Goal: Communication & Community: Share content

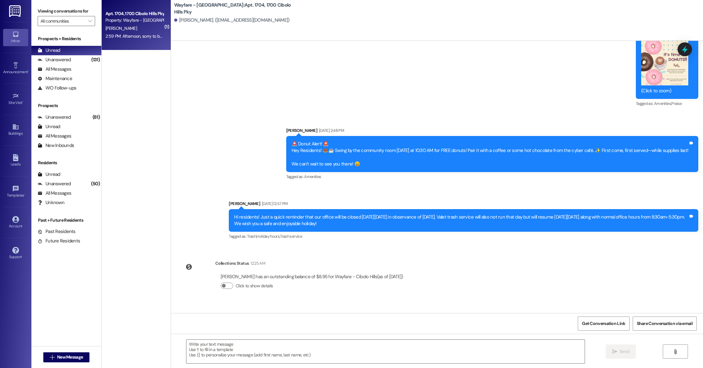
scroll to position [5853, 0]
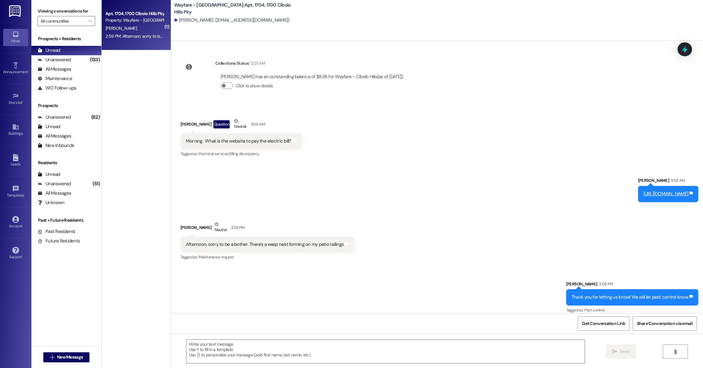
click at [84, 351] on div " New Message" at bounding box center [66, 357] width 46 height 16
click at [79, 353] on button " New Message" at bounding box center [66, 357] width 46 height 10
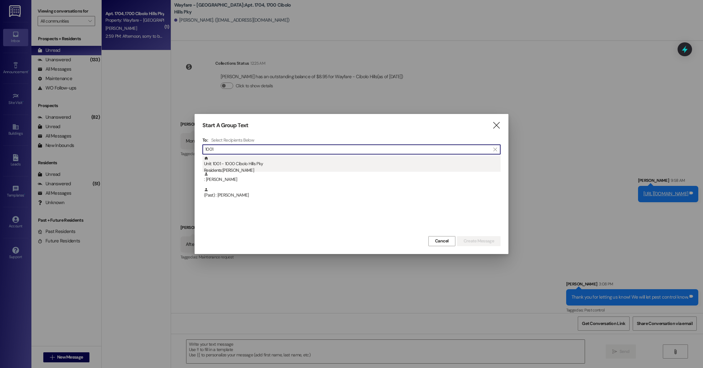
type input "1001"
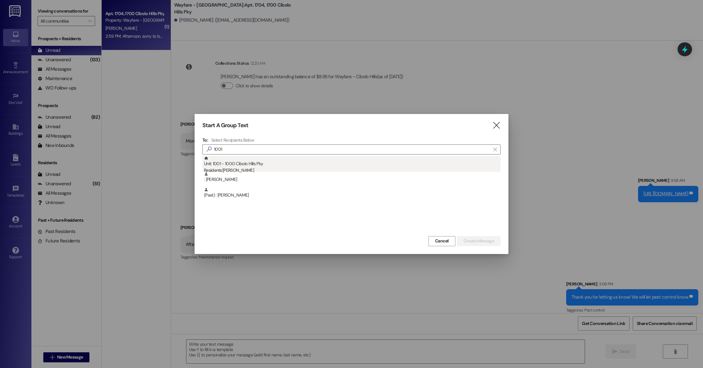
click at [250, 170] on div "Residents: [PERSON_NAME]" at bounding box center [352, 170] width 296 height 7
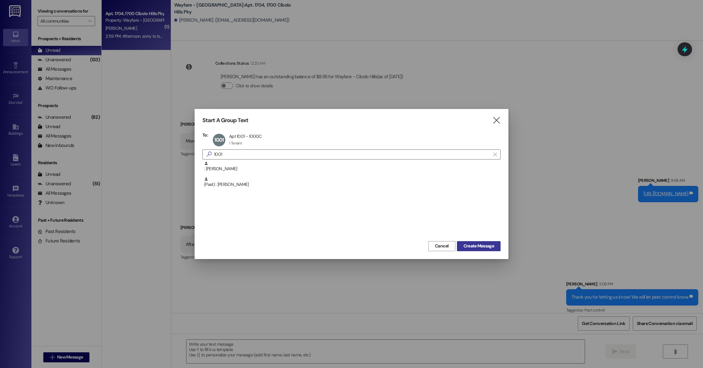
click at [473, 249] on button "Create Message" at bounding box center [479, 246] width 44 height 10
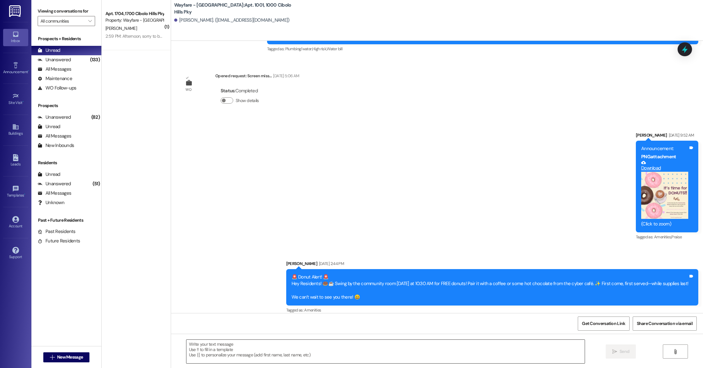
scroll to position [17502, 0]
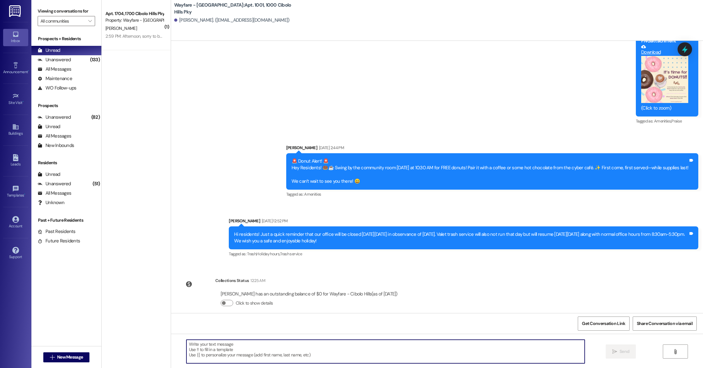
paste textarea "Hi there, We’ve loved having you as part of our community, and we’d be thrilled…"
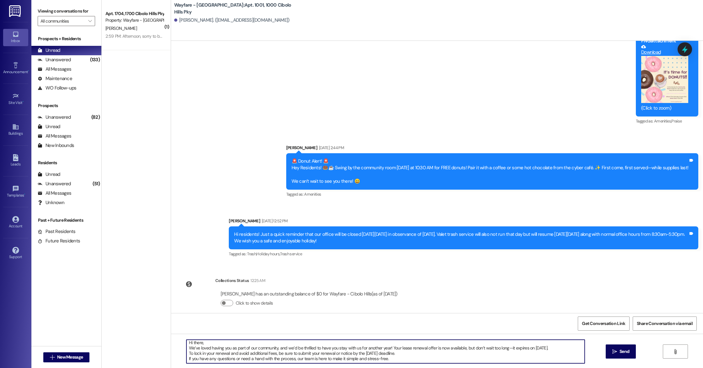
scroll to position [0, 0]
click at [186, 355] on textarea "Hi there, We’ve loved having you as part of our community, and we’d be thrilled…" at bounding box center [385, 351] width 398 height 24
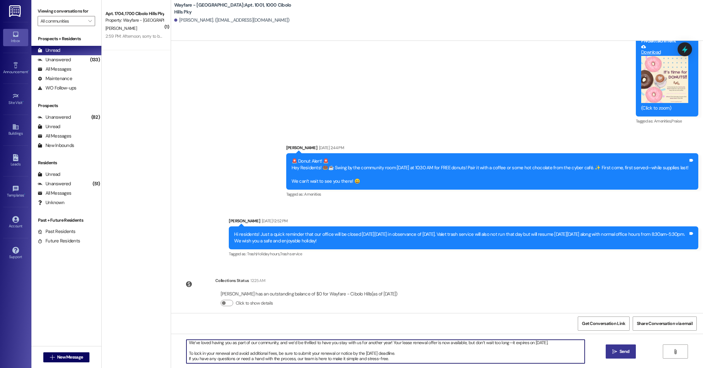
type textarea "Hi there, We’ve loved having you as part of our community, and we’d be thrilled…"
click at [620, 352] on span "Send" at bounding box center [624, 351] width 10 height 7
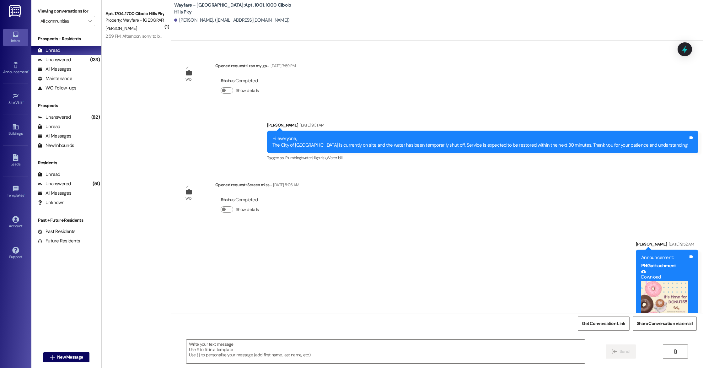
scroll to position [17572, 0]
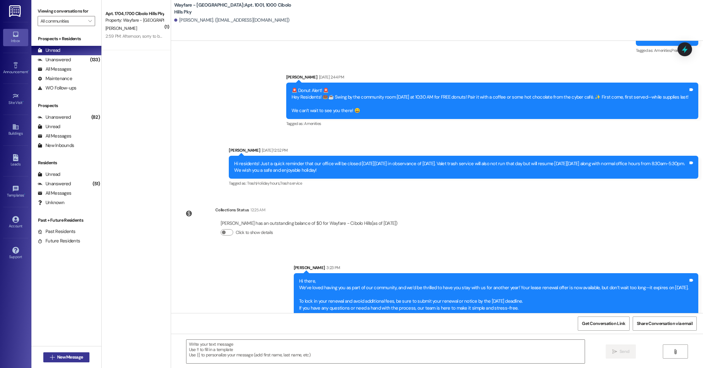
click at [61, 359] on span "New Message" at bounding box center [70, 357] width 26 height 7
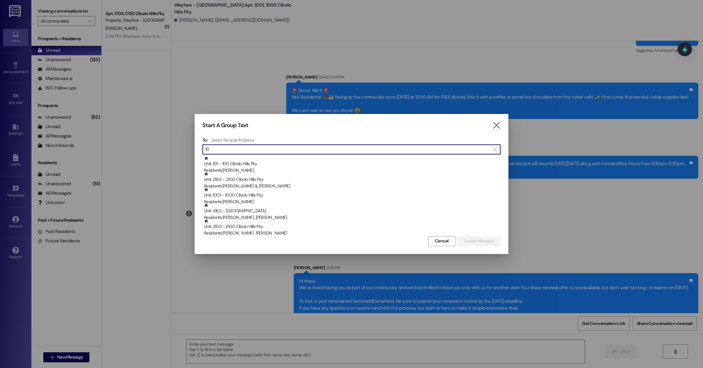
type input "1"
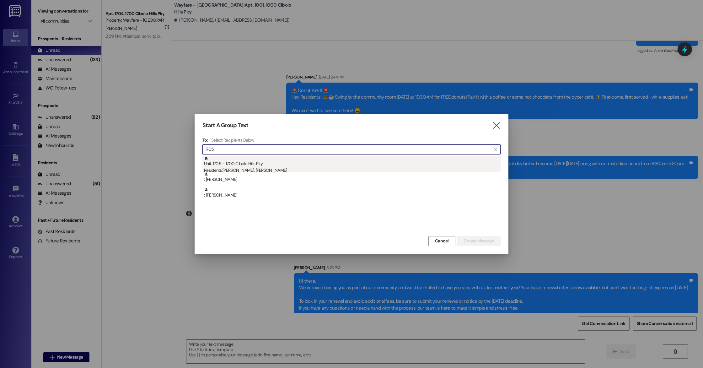
type input "1705"
click at [263, 162] on div "Unit: 1705 - 1700 Cibolo Hills Pky Residents: [PERSON_NAME], [PERSON_NAME]" at bounding box center [352, 165] width 296 height 18
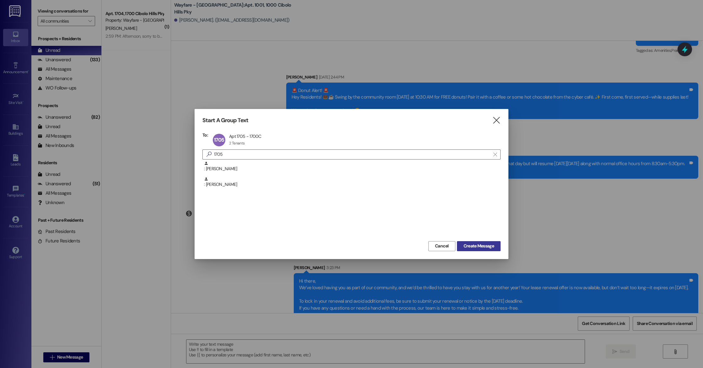
click at [468, 244] on span "Create Message" at bounding box center [478, 246] width 30 height 7
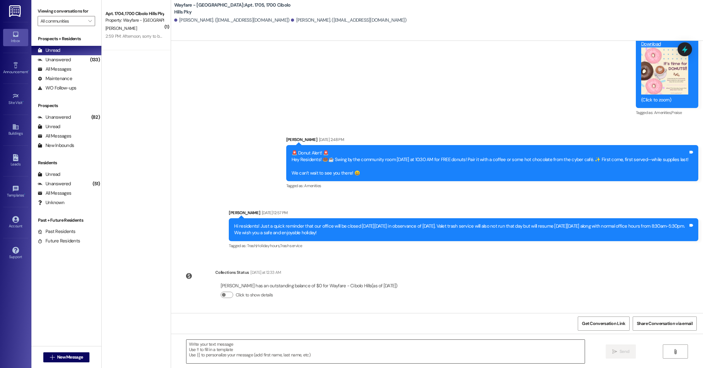
scroll to position [5710, 0]
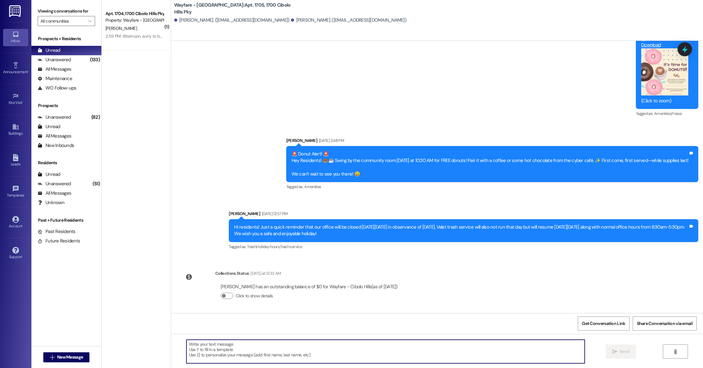
paste textarea "Hi there, We’ve loved having you as part of our community, and we’d be thrilled…"
type textarea "Hi there, We’ve loved having you as part of our community, and we’d be thrilled…"
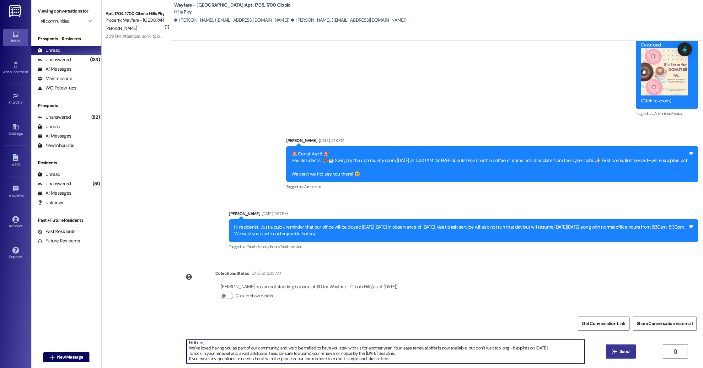
scroll to position [7, 0]
click at [186, 349] on textarea "Hi there, We’ve loved having you as part of our community, and we’d be thrilled…" at bounding box center [385, 351] width 398 height 24
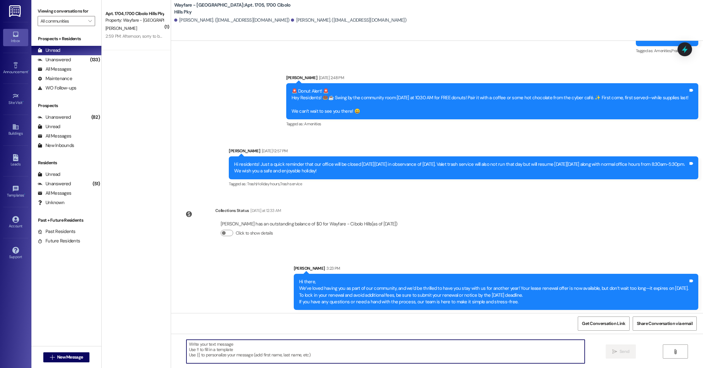
scroll to position [5774, 0]
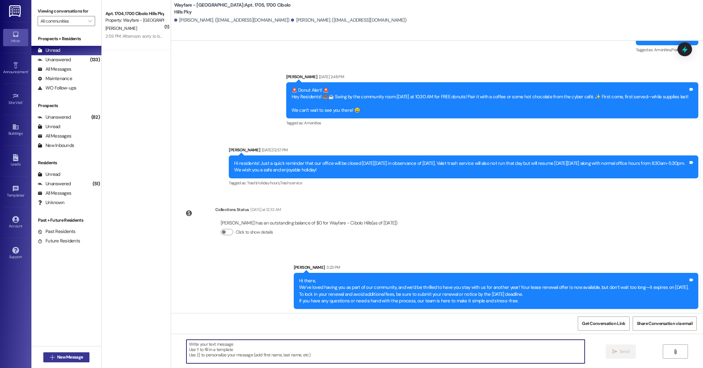
click at [57, 354] on span "New Message" at bounding box center [70, 357] width 26 height 7
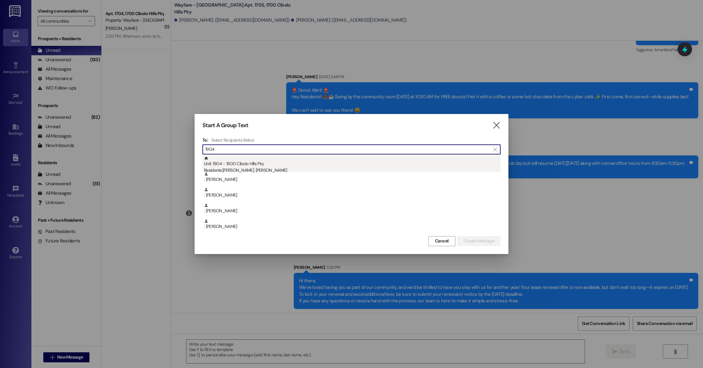
type input "1904"
click at [237, 165] on div "Unit: 1904 - 1900 Cibolo Hills Pky Residents: [PERSON_NAME], [PERSON_NAME]" at bounding box center [352, 165] width 296 height 18
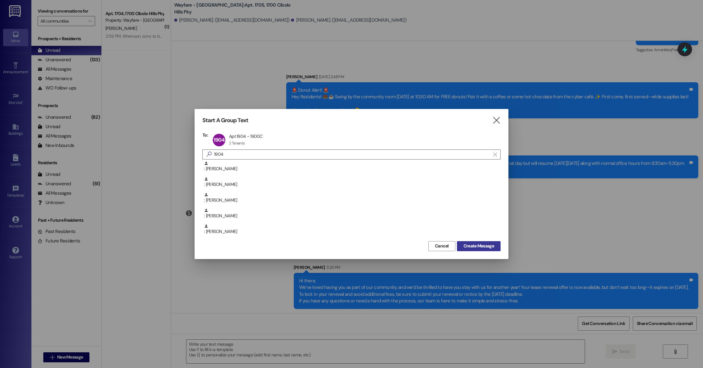
click at [475, 246] on span "Create Message" at bounding box center [478, 246] width 30 height 7
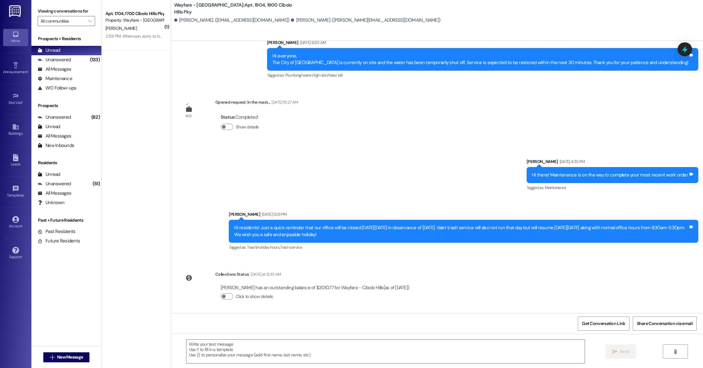
scroll to position [11896, 0]
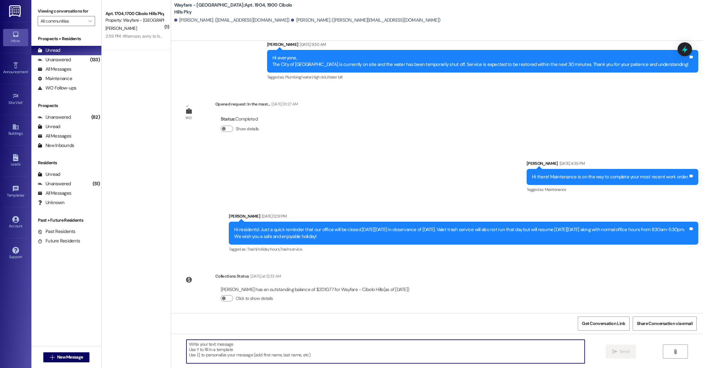
paste textarea "Hi there, We’ve loved having you as part of our community, and we’d be thrilled…"
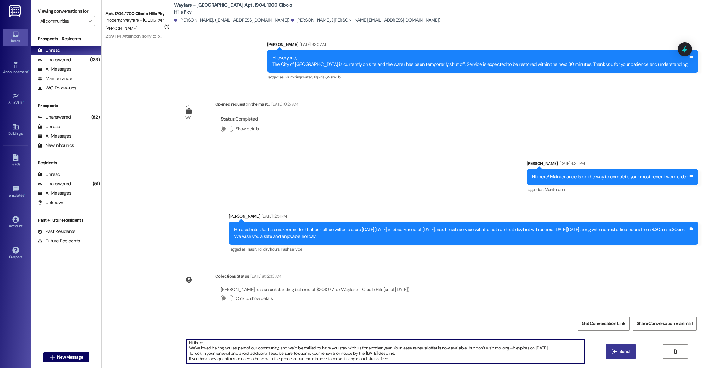
scroll to position [11898, 0]
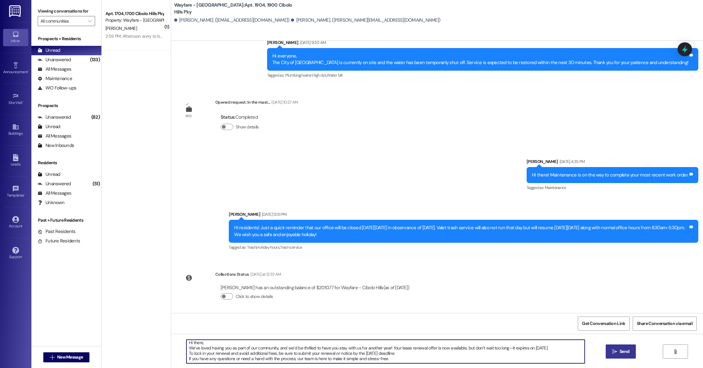
type textarea "Hi there, We’ve loved having you as part of our community, and we’d be thrilled…"
click at [611, 354] on span " Send" at bounding box center [621, 351] width 20 height 7
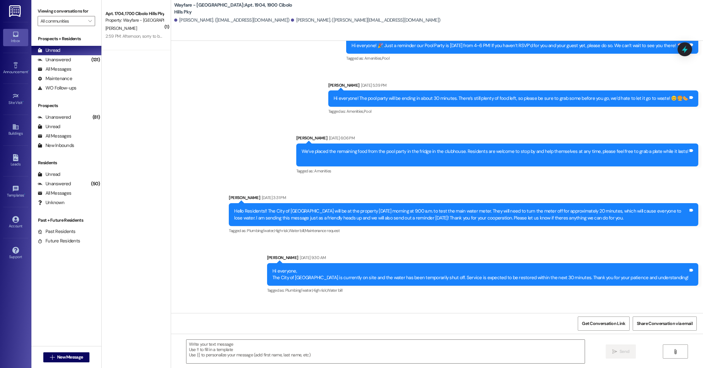
scroll to position [11668, 0]
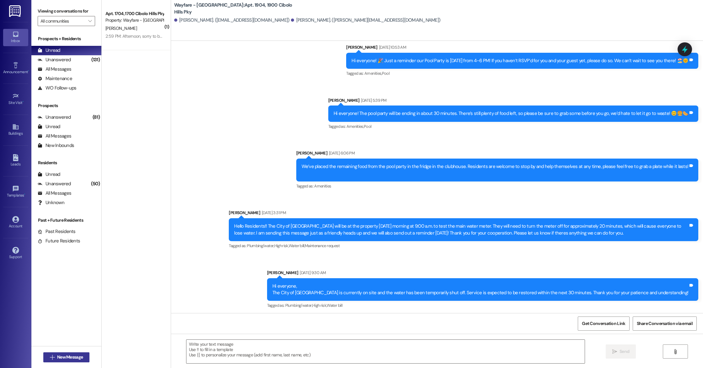
click at [56, 354] on span "New Message" at bounding box center [70, 357] width 28 height 7
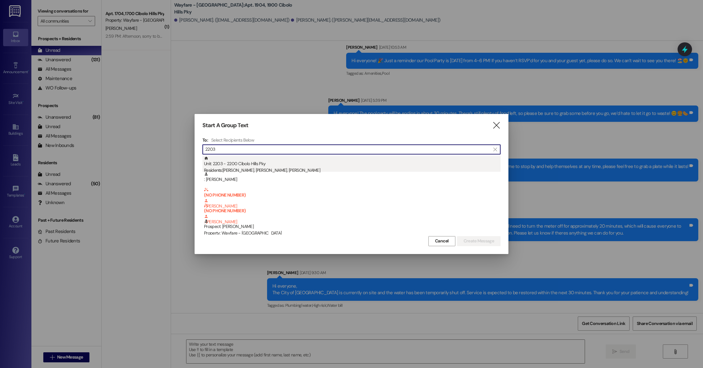
type input "2203"
click at [283, 167] on div "Residents: [PERSON_NAME], [PERSON_NAME], [PERSON_NAME]" at bounding box center [352, 170] width 296 height 7
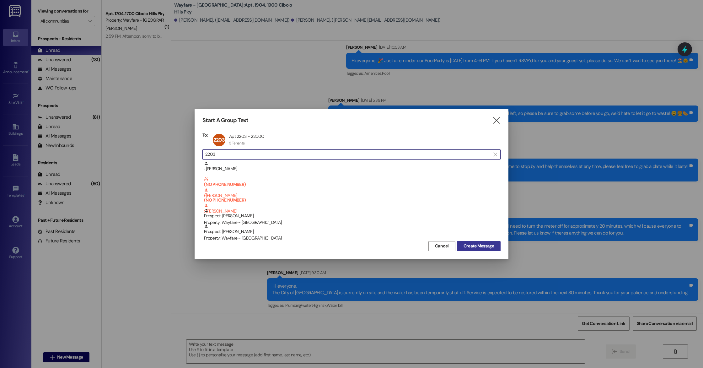
click at [479, 248] on span "Create Message" at bounding box center [478, 246] width 30 height 7
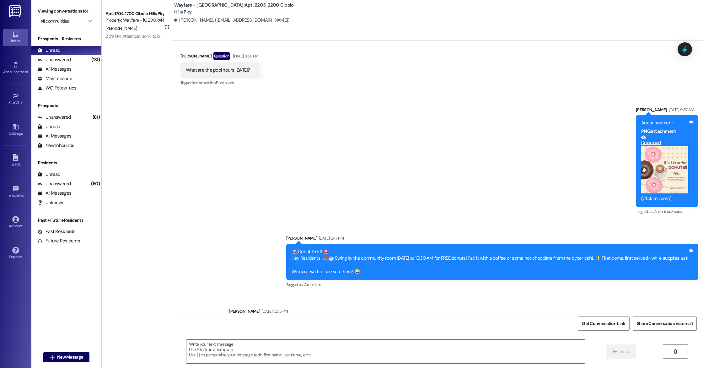
scroll to position [13328, 0]
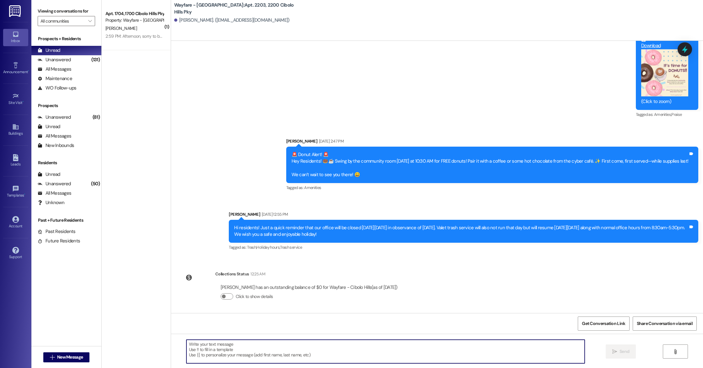
paste textarea "Hi there, We’ve loved having you as part of our community, and we’d be thrilled…"
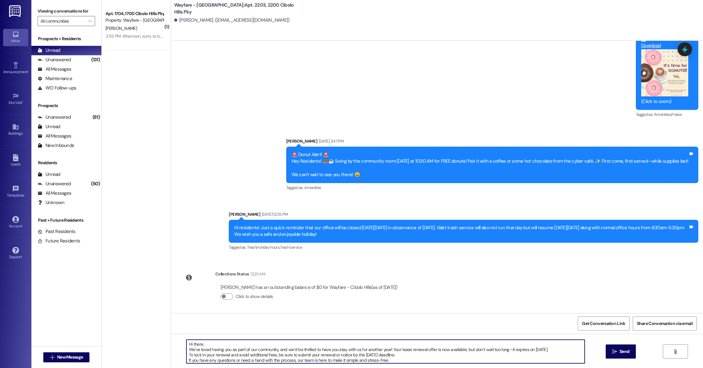
scroll to position [5, 0]
type textarea "Hi there, We’ve loved having you as part of our community, and we’d be thrilled…"
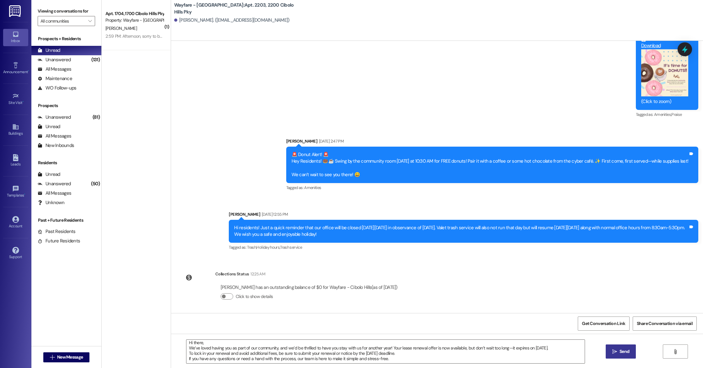
click at [628, 356] on button " Send" at bounding box center [621, 351] width 30 height 14
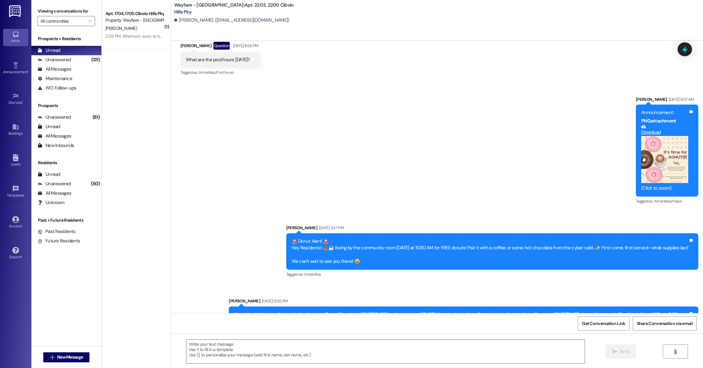
scroll to position [13392, 0]
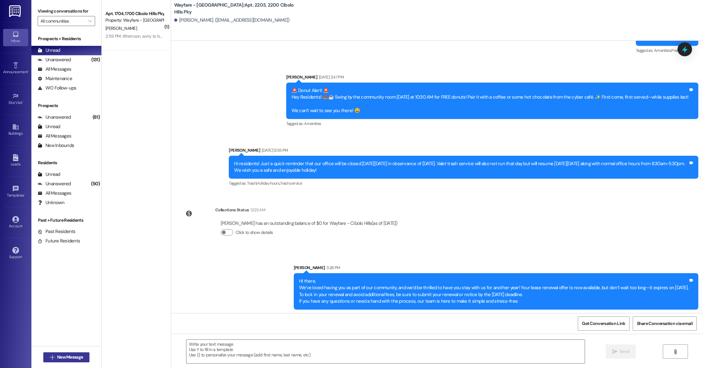
click at [63, 361] on button " New Message" at bounding box center [66, 357] width 46 height 10
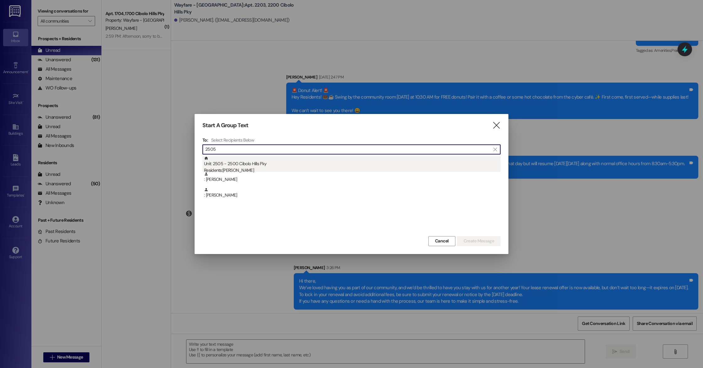
type input "2505"
click at [232, 156] on div "Unit: 2505 - 2500 Cibolo Hills Pky Residents: [PERSON_NAME]" at bounding box center [352, 165] width 296 height 18
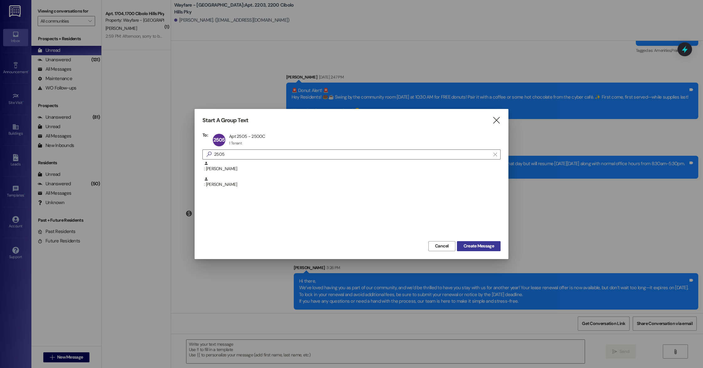
click at [485, 245] on span "Create Message" at bounding box center [478, 246] width 30 height 7
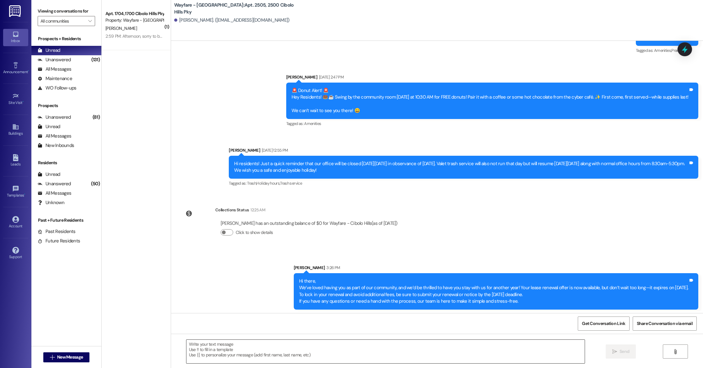
scroll to position [8540, 0]
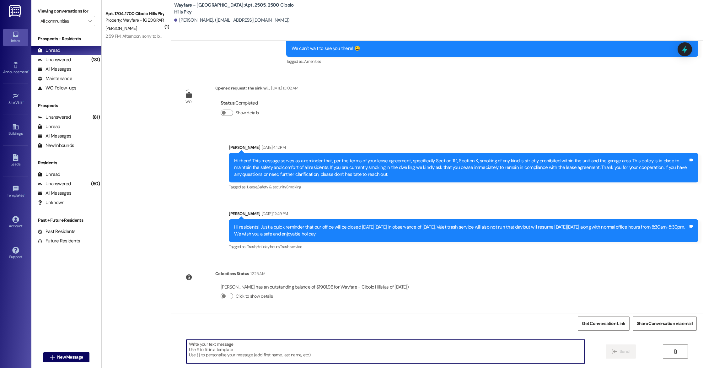
paste textarea "Hi there, We’ve loved having you as part of our community, and we’d be thrilled…"
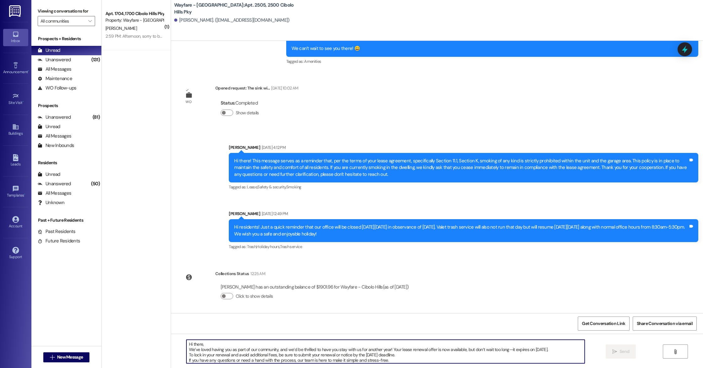
scroll to position [5, 0]
type textarea "Hi there, We’ve loved having you as part of our community, and we’d be thrilled…"
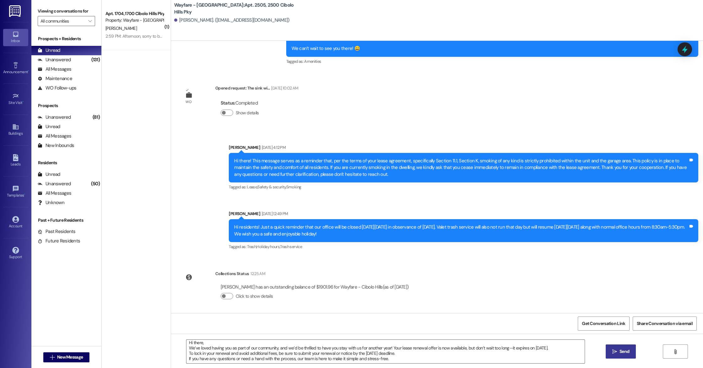
click at [622, 355] on button " Send" at bounding box center [621, 351] width 30 height 14
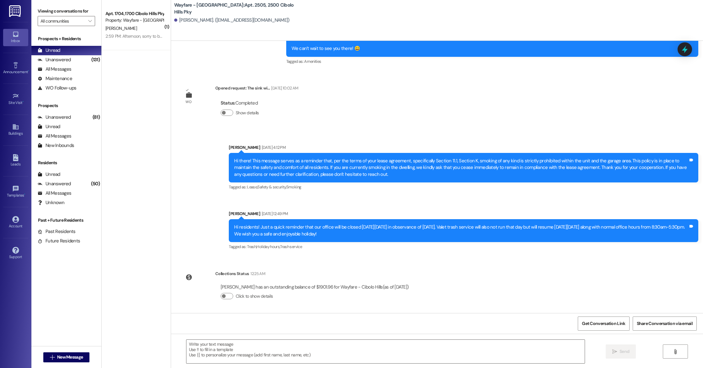
scroll to position [0, 0]
click at [69, 358] on span "New Message" at bounding box center [70, 357] width 26 height 7
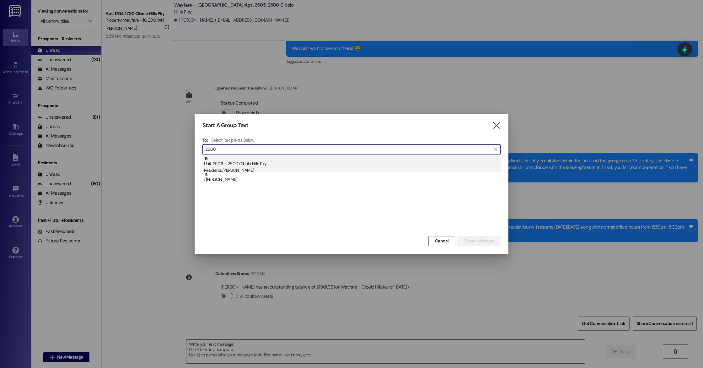
type input "2506"
click at [230, 167] on div "Unit: 2506 - 2500 Cibolo Hills Pky Residents: [PERSON_NAME]" at bounding box center [352, 165] width 296 height 18
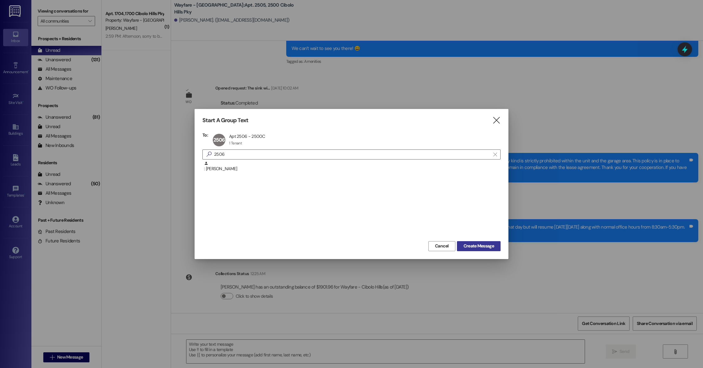
click at [483, 244] on span "Create Message" at bounding box center [478, 246] width 30 height 7
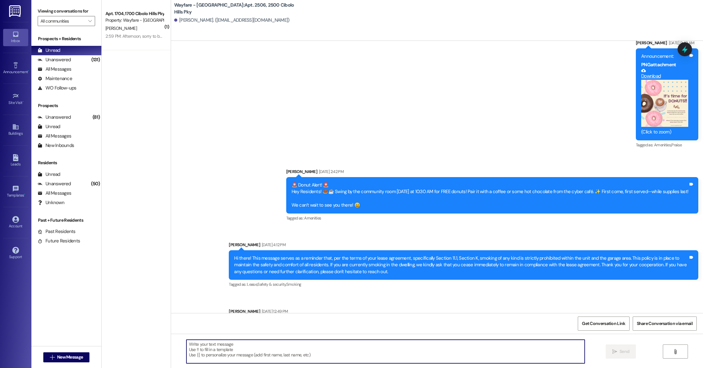
scroll to position [13067, 0]
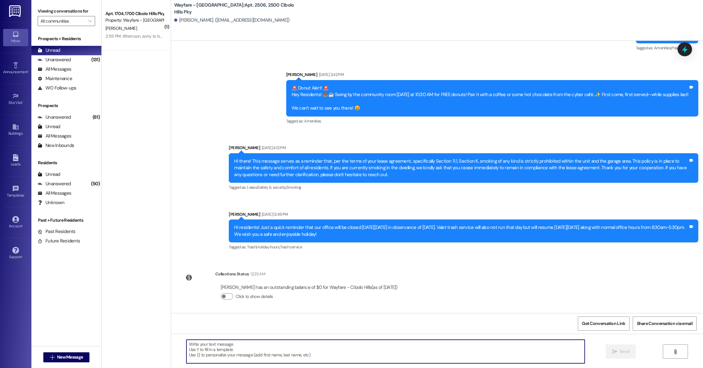
paste textarea "Hi there, We’ve loved having you as part of our community, and we’d be thrilled…"
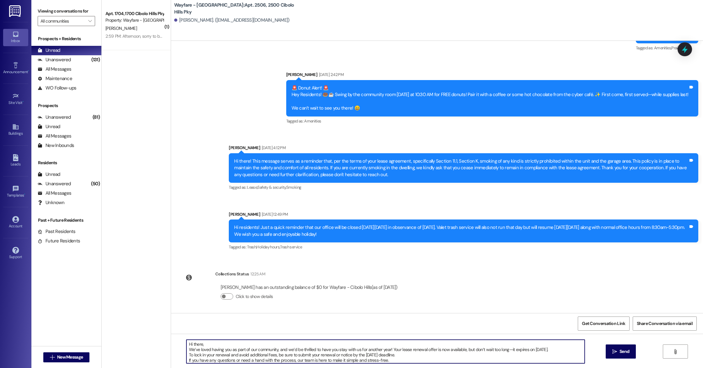
scroll to position [5, 0]
type textarea "Hi there, We’ve loved having you as part of our community, and we’d be thrilled…"
click at [628, 350] on span "Send" at bounding box center [624, 351] width 10 height 7
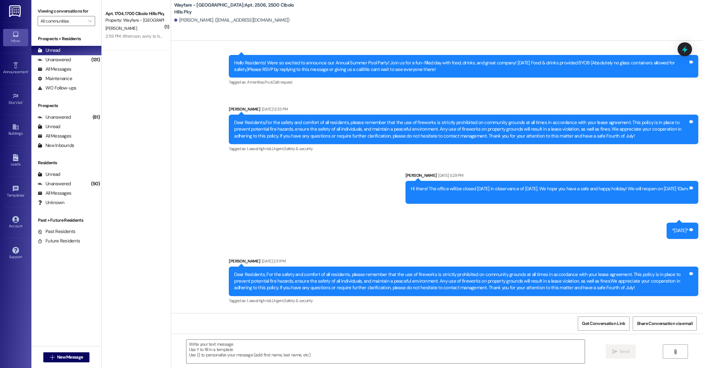
scroll to position [11949, 0]
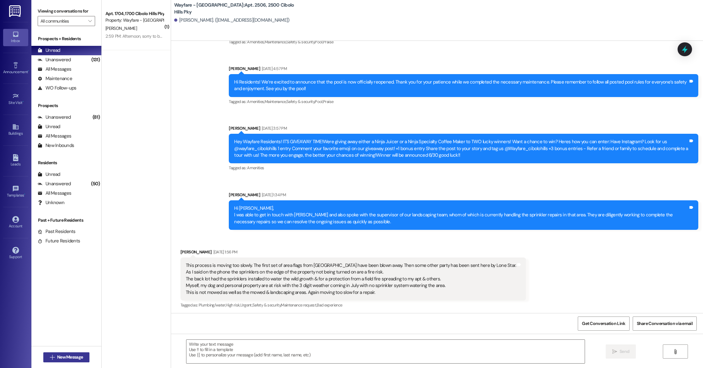
click at [57, 357] on span "New Message" at bounding box center [70, 357] width 26 height 7
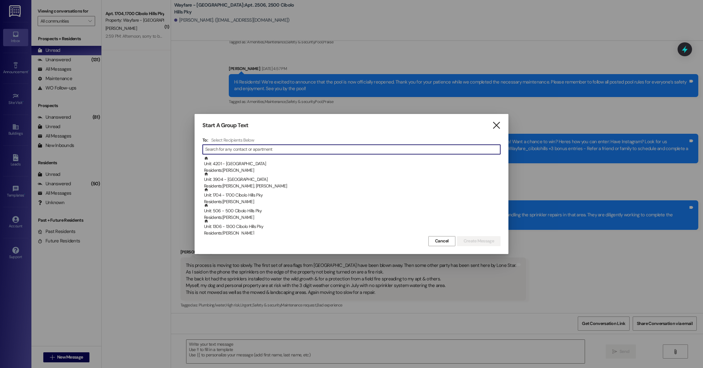
click at [496, 124] on icon "" at bounding box center [496, 125] width 8 height 7
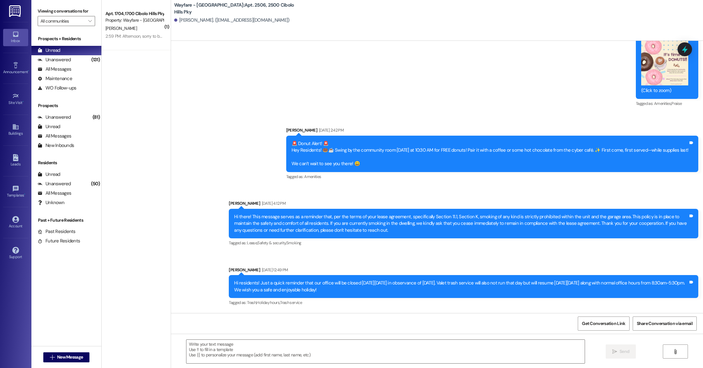
scroll to position [13131, 0]
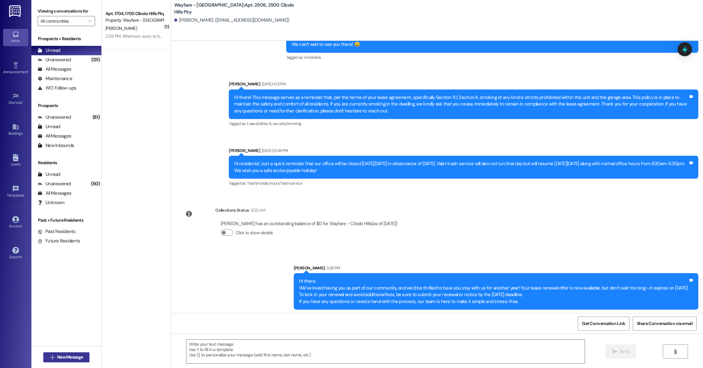
click at [43, 360] on button " New Message" at bounding box center [66, 357] width 46 height 10
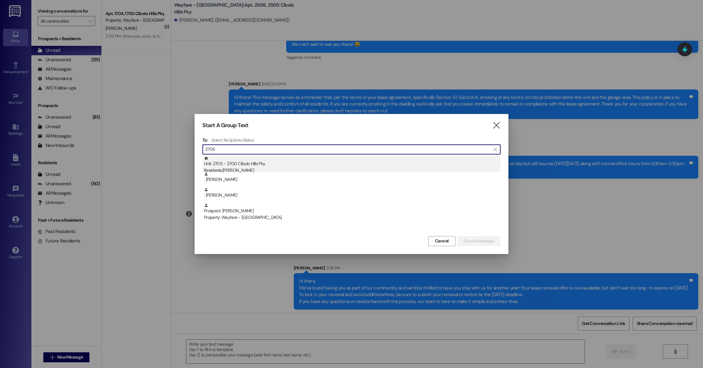
type input "2705"
click at [254, 166] on div "Unit: 2705 - 2700 Cibolo Hills Pky Residents: [PERSON_NAME]" at bounding box center [352, 165] width 296 height 18
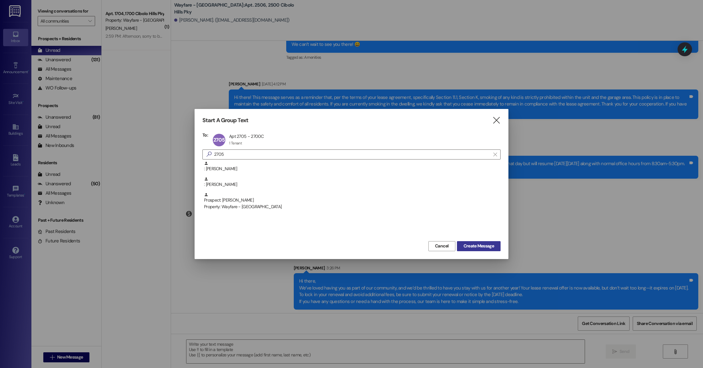
click at [489, 245] on span "Create Message" at bounding box center [478, 246] width 30 height 7
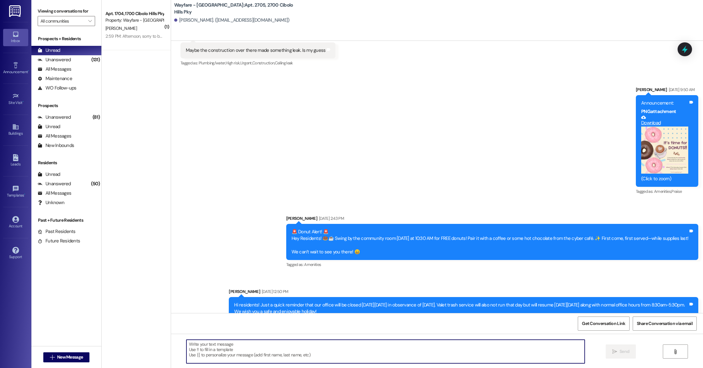
scroll to position [9798, 0]
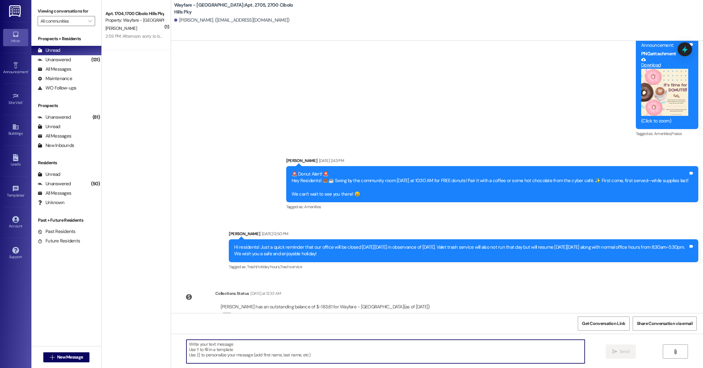
paste textarea "Hi there, We’ve loved having you as part of our community, and we’d be thrilled…"
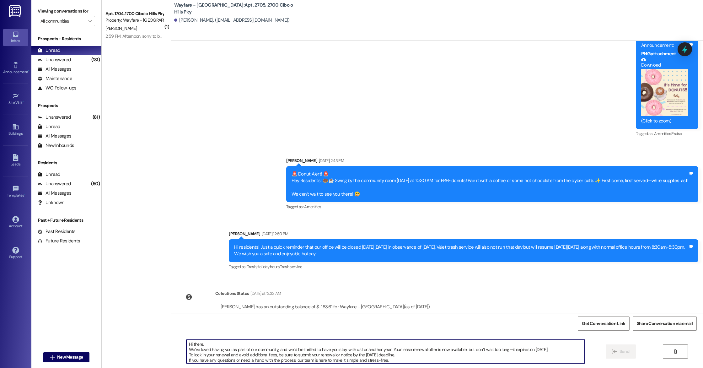
scroll to position [5, 0]
type textarea "Hi there, We’ve loved having you as part of our community, and we’d be thrilled…"
click at [622, 353] on span "Send" at bounding box center [624, 351] width 10 height 7
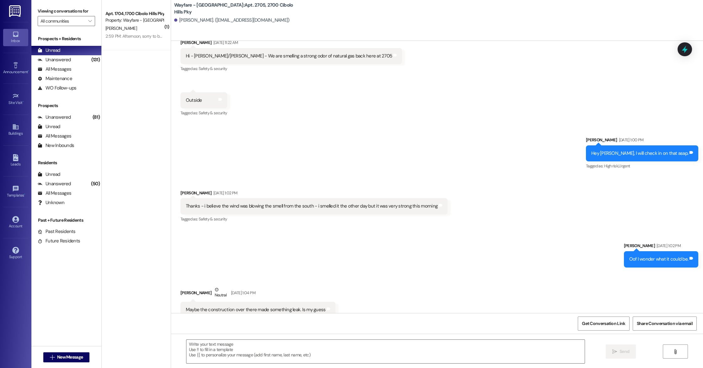
scroll to position [9479, 0]
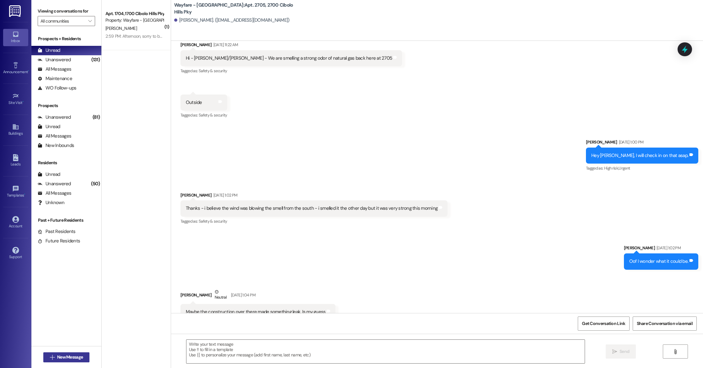
click at [57, 360] on span "New Message" at bounding box center [70, 357] width 26 height 7
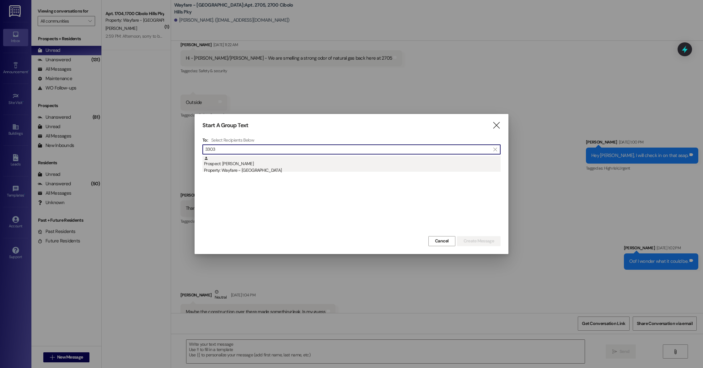
type input "3303"
click at [269, 166] on div "Prospect: [PERSON_NAME] Property: Wayfare - [GEOGRAPHIC_DATA]" at bounding box center [352, 165] width 296 height 18
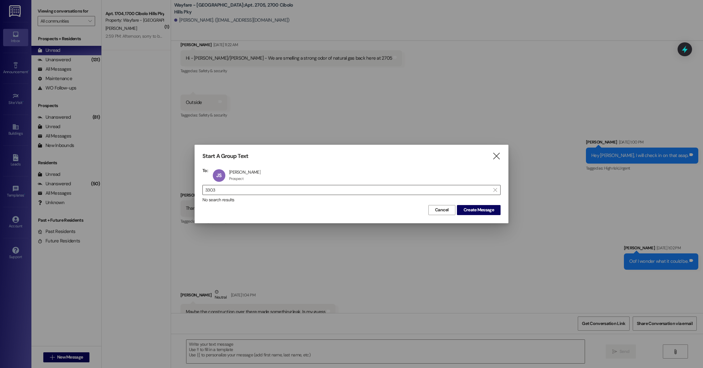
click at [222, 191] on input "3303" at bounding box center [347, 189] width 285 height 9
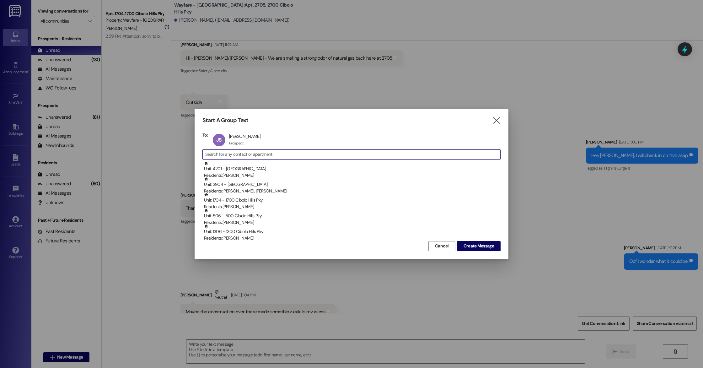
click at [240, 152] on input at bounding box center [352, 154] width 295 height 9
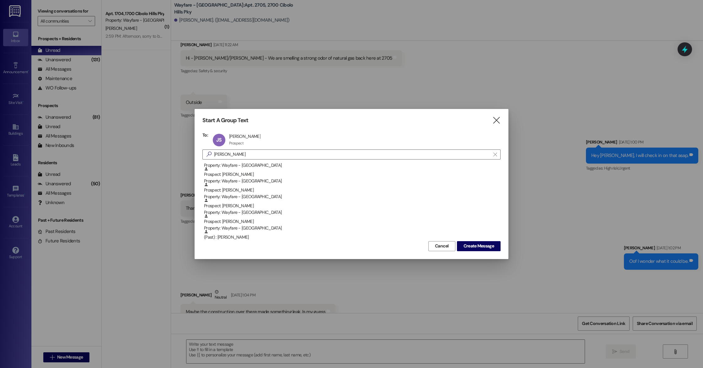
click at [256, 181] on div "Property: Wayfare - [GEOGRAPHIC_DATA]" at bounding box center [352, 181] width 296 height 7
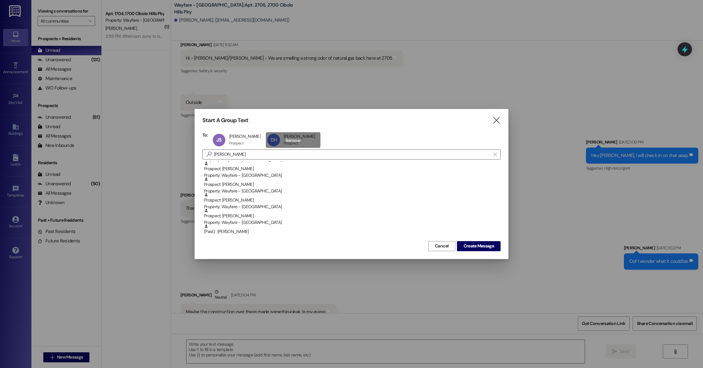
click at [285, 135] on div "DH [PERSON_NAME] [PERSON_NAME] Prospect Prospect click to remove" at bounding box center [293, 140] width 55 height 16
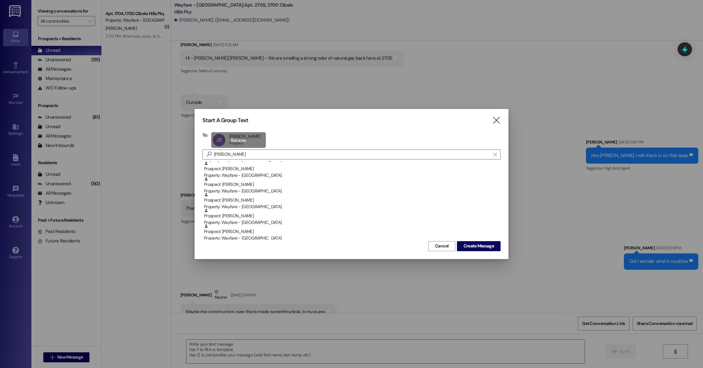
click at [245, 139] on div "JS [PERSON_NAME] [PERSON_NAME] Prospect Prospect click to remove" at bounding box center [238, 140] width 55 height 16
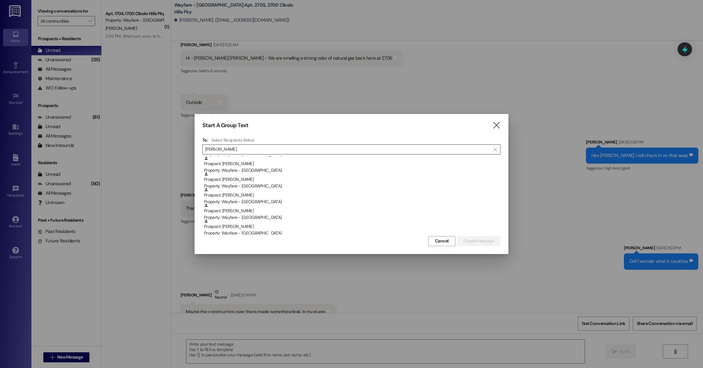
click at [270, 148] on input "[PERSON_NAME]" at bounding box center [347, 149] width 285 height 9
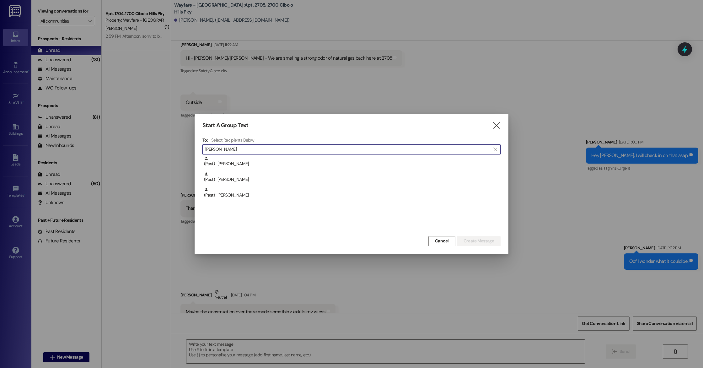
scroll to position [0, 0]
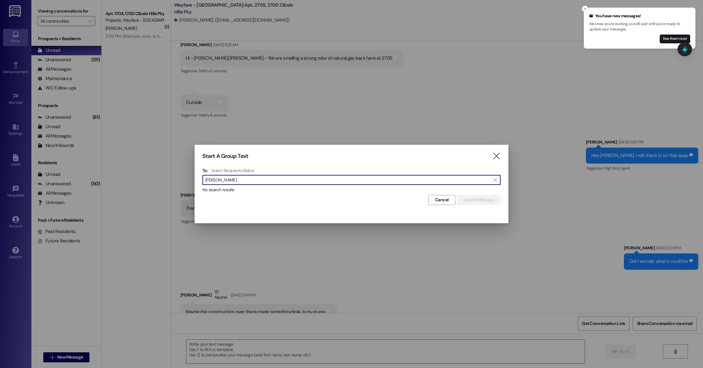
click at [260, 184] on input "[PERSON_NAME]" at bounding box center [347, 179] width 285 height 9
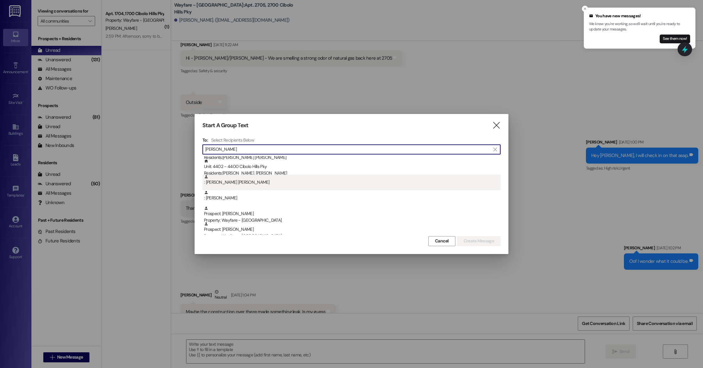
scroll to position [15, 0]
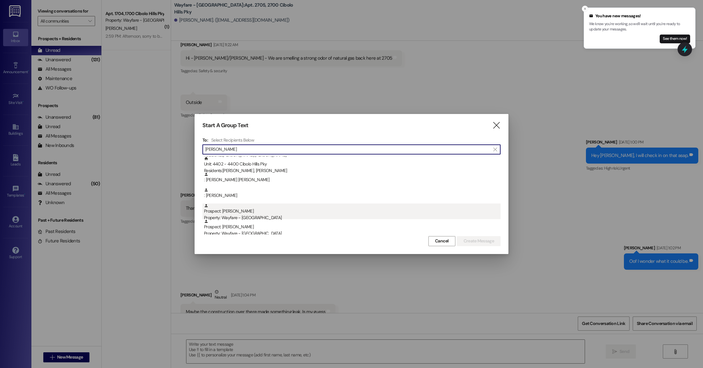
type input "[PERSON_NAME]"
click at [291, 208] on div "Prospect: [PERSON_NAME] Property: Wayfare - [GEOGRAPHIC_DATA]" at bounding box center [352, 212] width 296 height 18
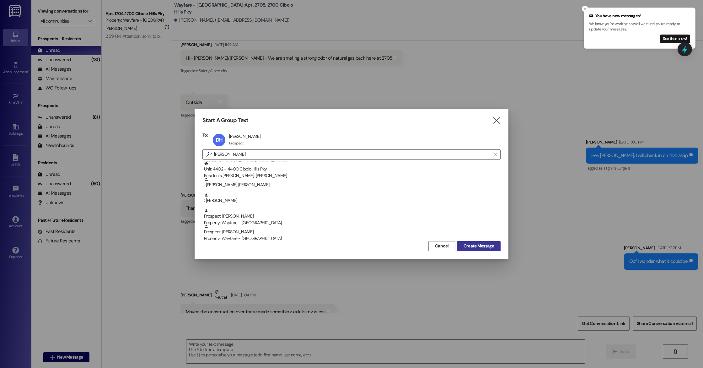
click at [473, 246] on span "Create Message" at bounding box center [478, 246] width 30 height 7
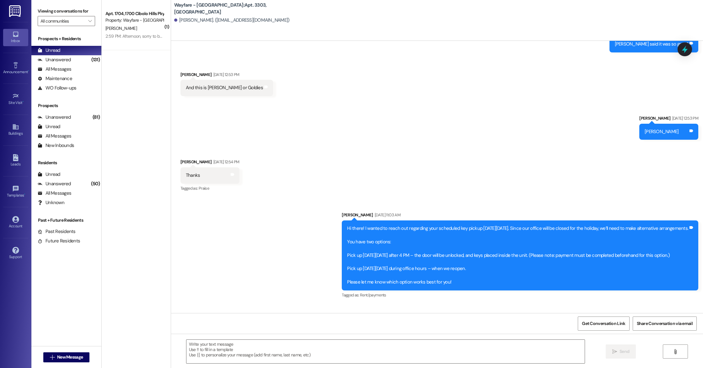
scroll to position [9733, 0]
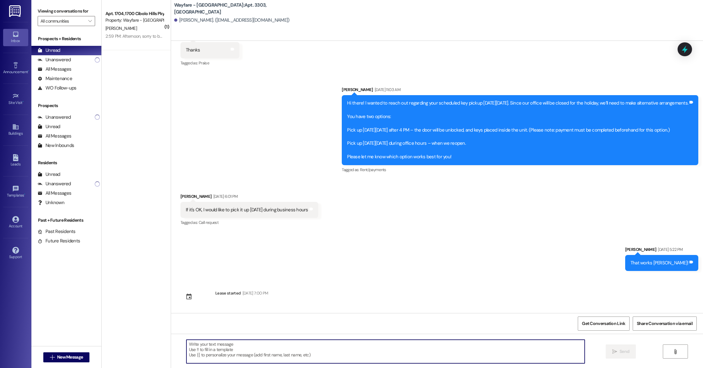
paste textarea "Hi there, We’ve loved having you as part of our community, and we’d be thrilled…"
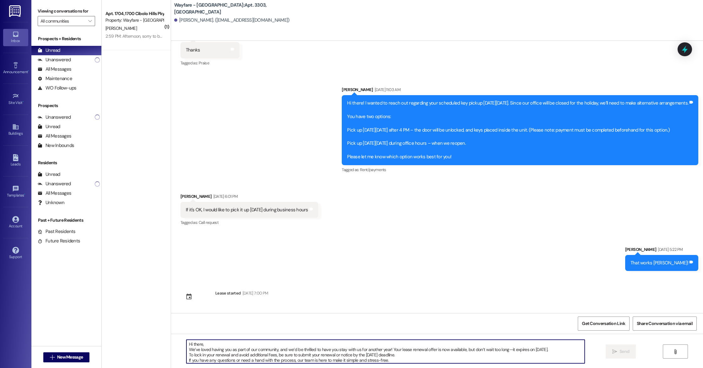
scroll to position [5, 0]
type textarea "Hi there, We’ve loved having you as part of our community, and we’d be thrilled…"
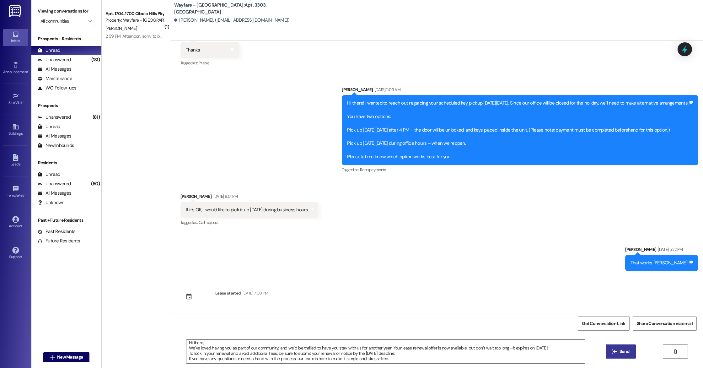
click at [614, 350] on icon "" at bounding box center [614, 351] width 5 height 5
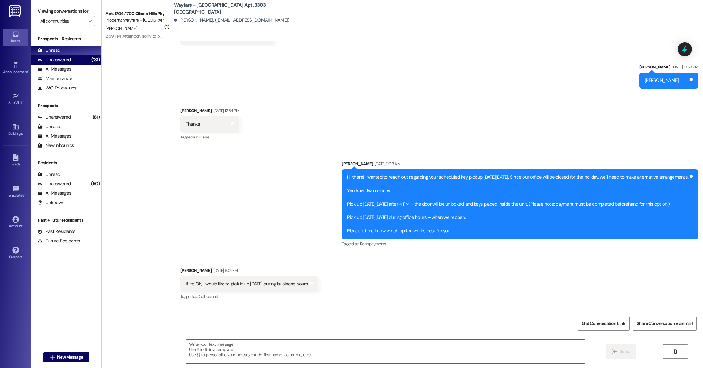
scroll to position [9653, 0]
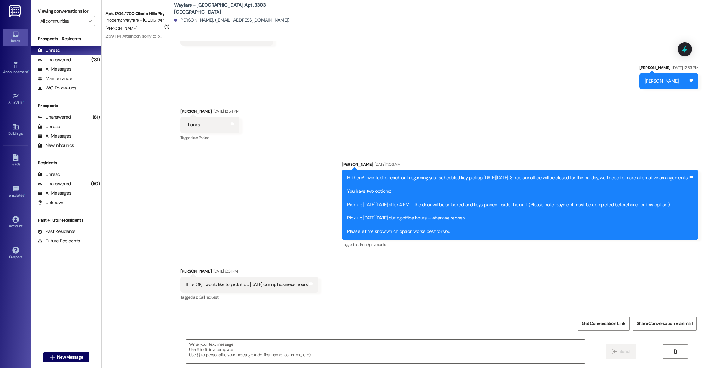
click at [55, 364] on div " New Message" at bounding box center [66, 357] width 46 height 16
click at [58, 357] on span "New Message" at bounding box center [70, 357] width 26 height 7
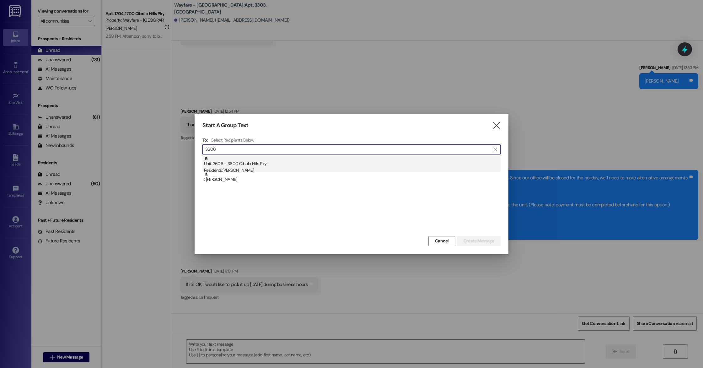
type input "3606"
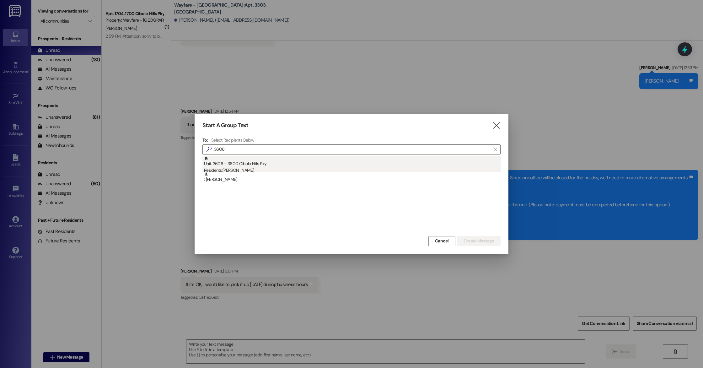
click at [249, 168] on div "Residents: [PERSON_NAME]" at bounding box center [352, 170] width 296 height 7
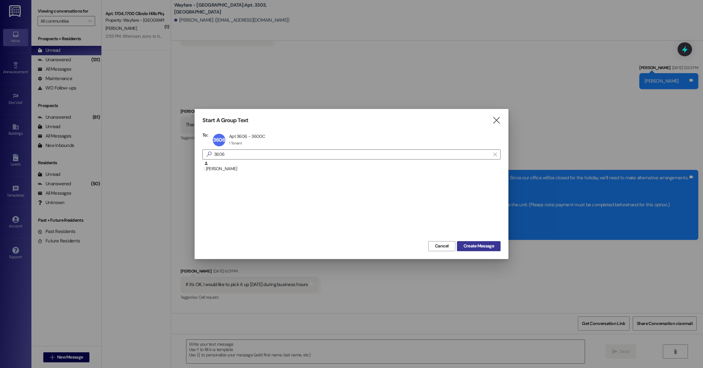
click at [492, 248] on span "Create Message" at bounding box center [478, 246] width 30 height 7
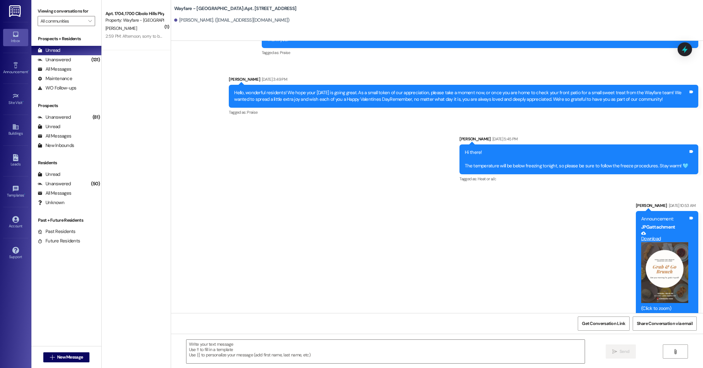
scroll to position [12987, 0]
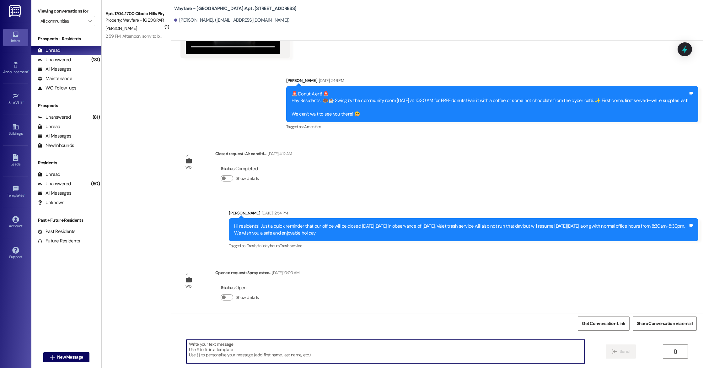
paste textarea "Hi there, We’ve loved having you as part of our community, and we’d be thrilled…"
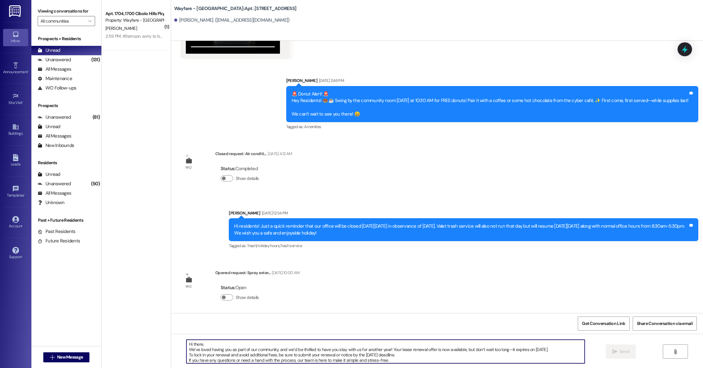
scroll to position [5, 0]
type textarea "Hi there, We’ve loved having you as part of our community, and we’d be thrilled…"
click at [613, 353] on icon "" at bounding box center [614, 351] width 5 height 5
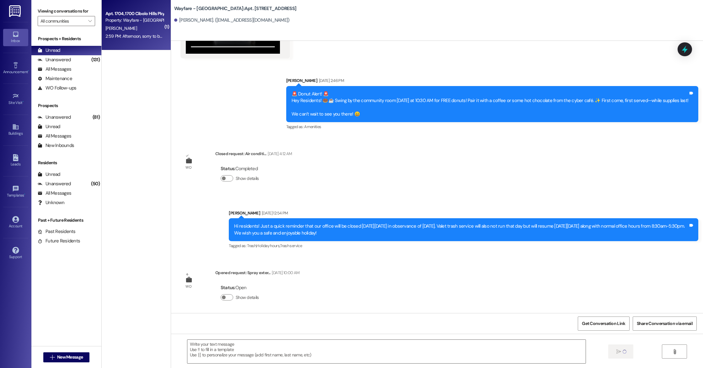
scroll to position [0, 0]
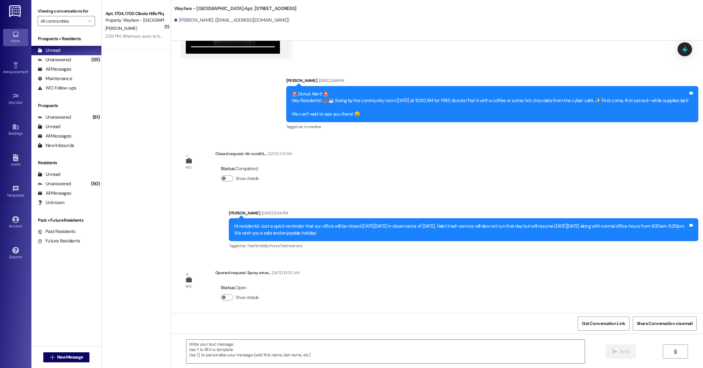
click at [46, 351] on div " New Message" at bounding box center [66, 357] width 46 height 16
click at [57, 367] on div " New Message" at bounding box center [66, 357] width 70 height 22
click at [65, 362] on div " New Message" at bounding box center [66, 357] width 46 height 16
click at [66, 360] on button " New Message" at bounding box center [66, 357] width 46 height 10
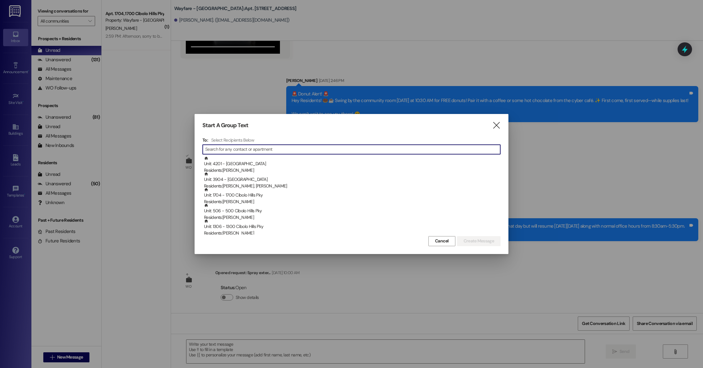
click at [227, 146] on input at bounding box center [352, 149] width 295 height 9
click at [227, 147] on input at bounding box center [352, 149] width 295 height 9
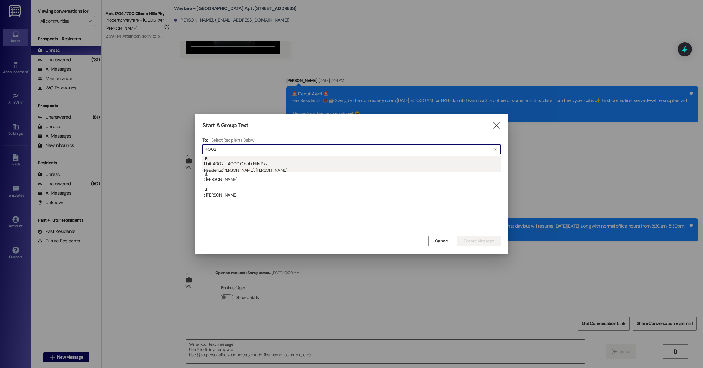
type input "4002"
click at [259, 166] on div "Unit: 4002 - 4000 Cibolo Hills Pky Residents: [PERSON_NAME], [PERSON_NAME]" at bounding box center [352, 165] width 296 height 18
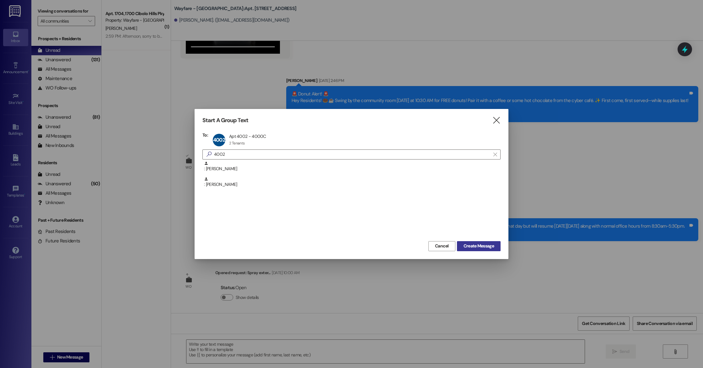
click at [477, 248] on span "Create Message" at bounding box center [478, 246] width 30 height 7
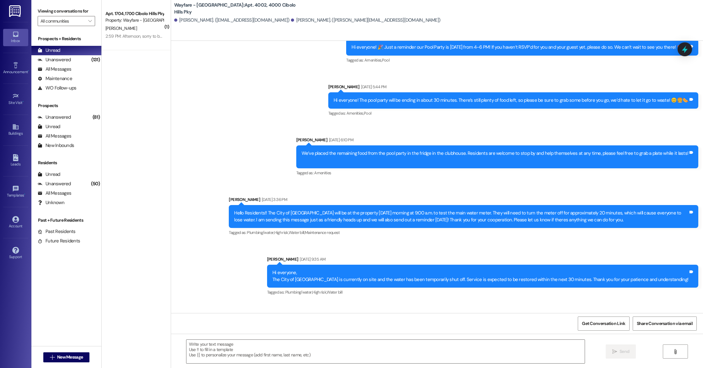
scroll to position [4603, 0]
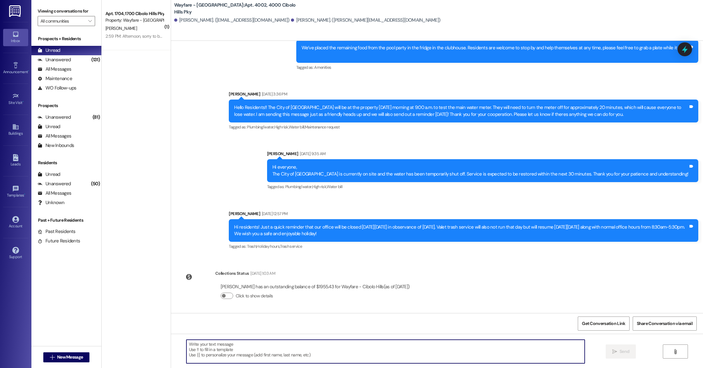
paste textarea "Hi there, We’ve loved having you as part of our community, and we’d be thrilled…"
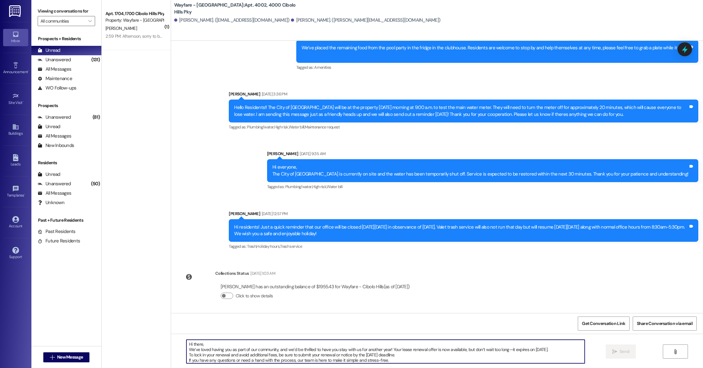
scroll to position [5, 0]
type textarea "Hi there, We’ve loved having you as part of our community, and we’d be thrilled…"
click at [612, 350] on icon "" at bounding box center [614, 351] width 5 height 5
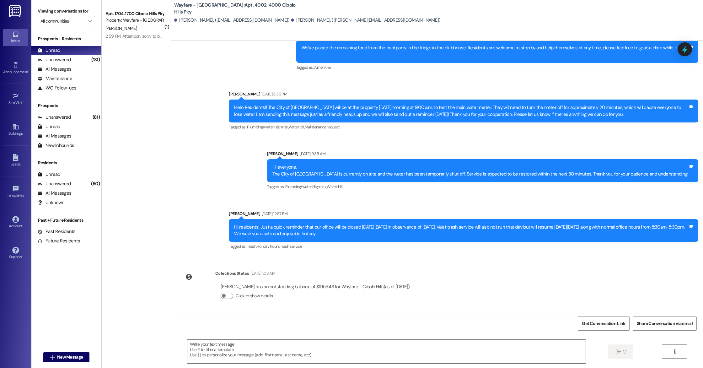
scroll to position [0, 0]
click at [69, 359] on span "New Message" at bounding box center [70, 357] width 26 height 7
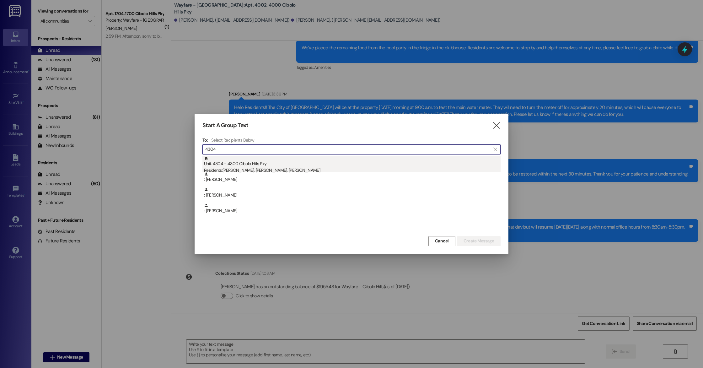
type input "4304"
click at [265, 164] on div "Unit: 4304 - 4300 Cibolo Hills Pky Residents: [PERSON_NAME], [PERSON_NAME], [PE…" at bounding box center [352, 165] width 296 height 18
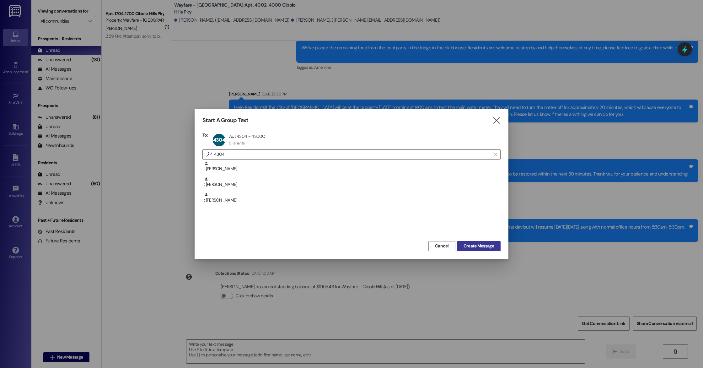
click at [482, 244] on span "Create Message" at bounding box center [478, 246] width 30 height 7
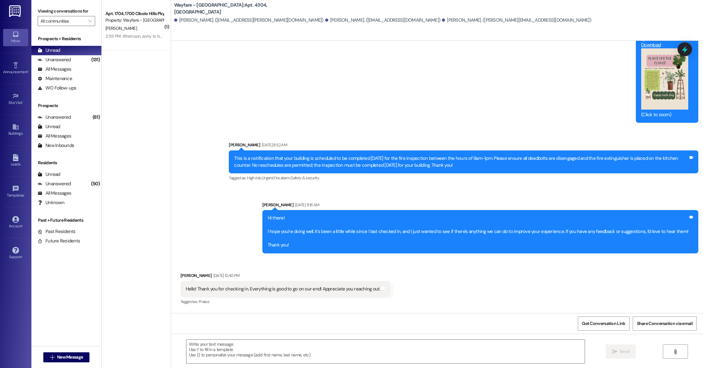
scroll to position [6517, 0]
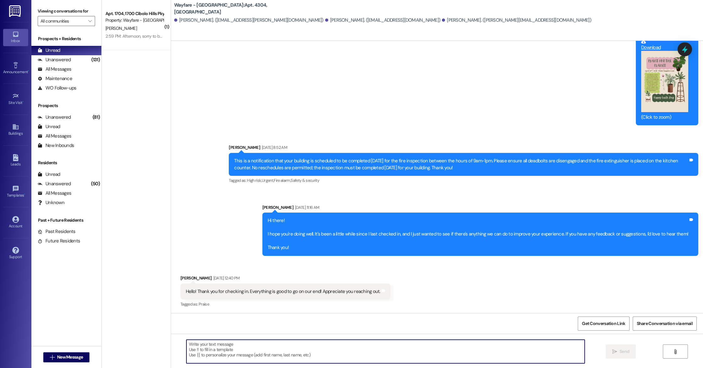
click at [192, 346] on textarea at bounding box center [385, 351] width 398 height 24
paste textarea "Hi there, We’ve loved having you as part of our community, and we’d be thrilled…"
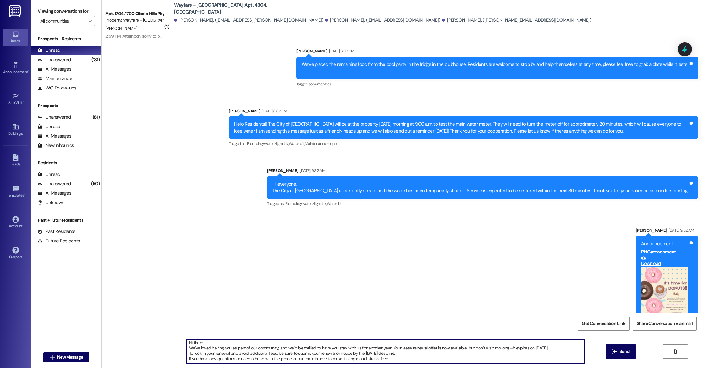
scroll to position [7923, 0]
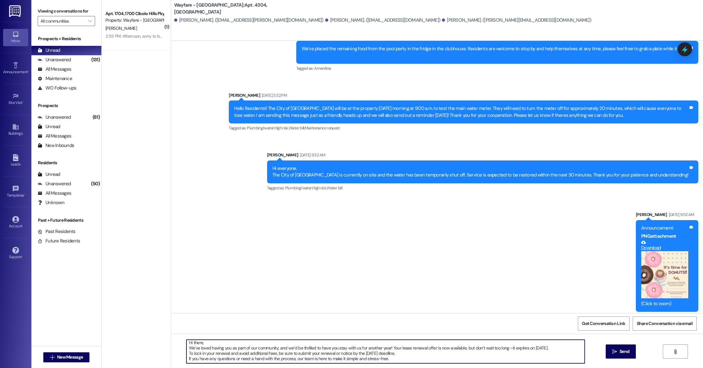
type textarea "Hi there, We’ve loved having you as part of our community, and we’d be thrilled…"
click at [636, 355] on div "Hi there, We’ve loved having you as part of our community, and we’d be thrilled…" at bounding box center [437, 357] width 532 height 47
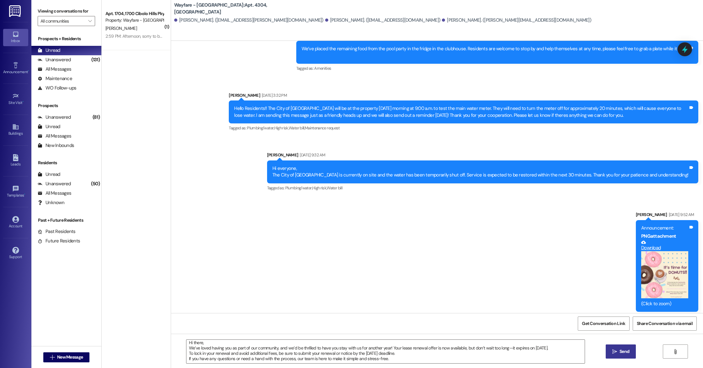
click at [627, 354] on span "Send" at bounding box center [624, 351] width 10 height 7
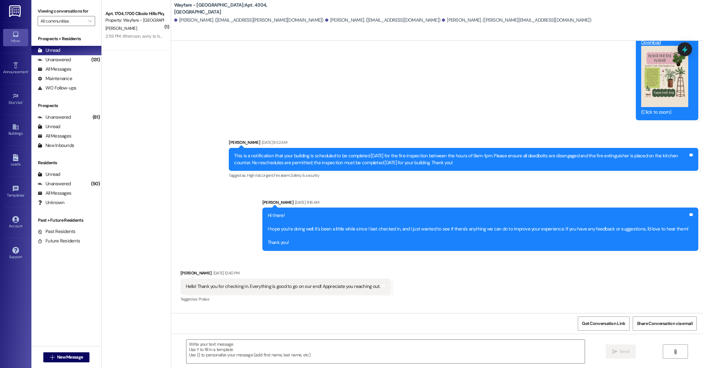
scroll to position [6517, 0]
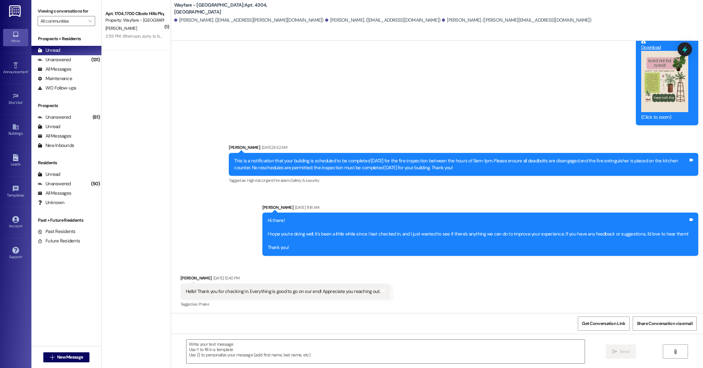
click at [60, 350] on div " New Message" at bounding box center [66, 357] width 46 height 16
click at [59, 354] on span "New Message" at bounding box center [70, 357] width 26 height 7
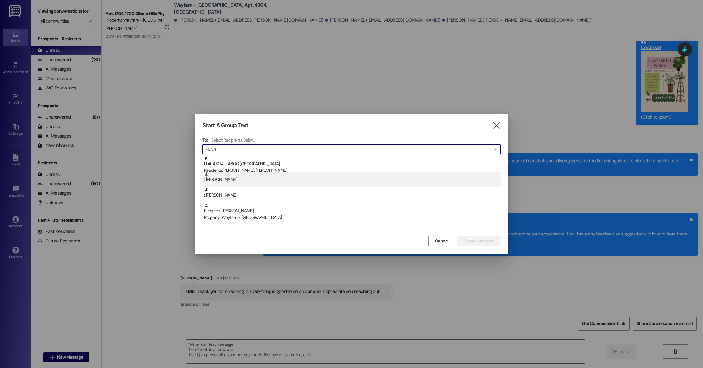
type input "4604"
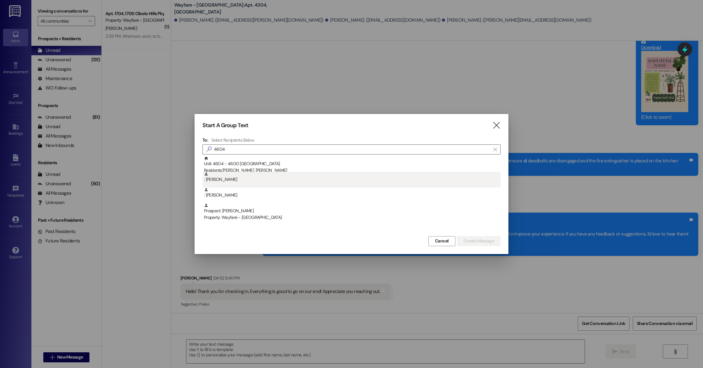
click at [251, 172] on div ": [PERSON_NAME]" at bounding box center [352, 177] width 296 height 11
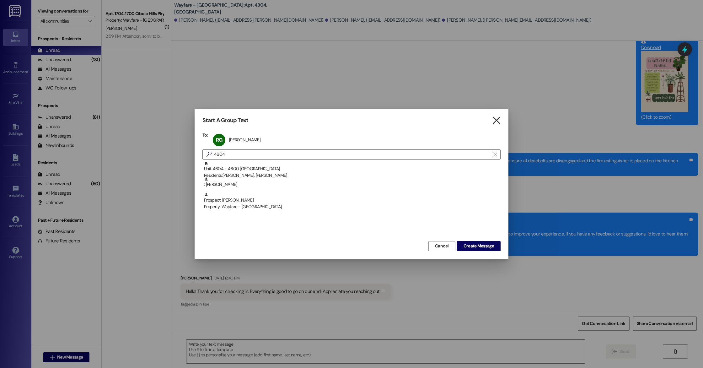
click at [494, 120] on icon "" at bounding box center [496, 120] width 8 height 7
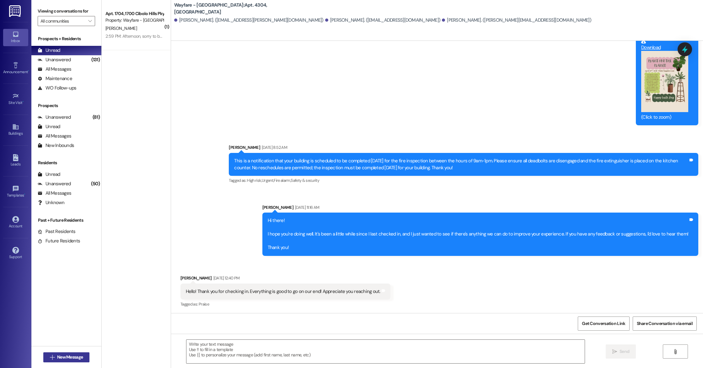
click at [48, 352] on button " New Message" at bounding box center [66, 357] width 46 height 10
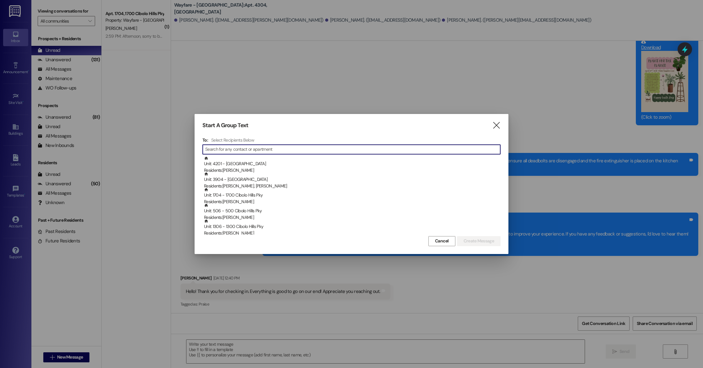
click at [240, 147] on input at bounding box center [352, 149] width 295 height 9
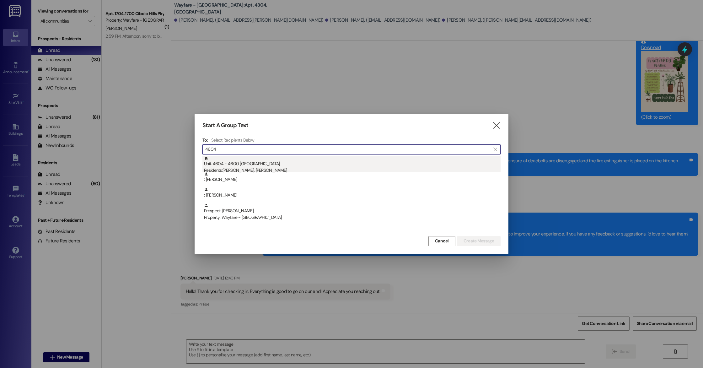
type input "4604"
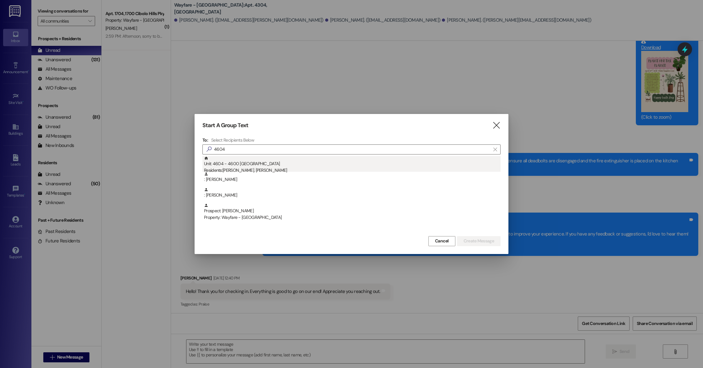
click at [263, 164] on div "Unit: 4604 - 4600 Cibolo Hills Pky Residents: [PERSON_NAME], [PERSON_NAME]" at bounding box center [352, 165] width 296 height 18
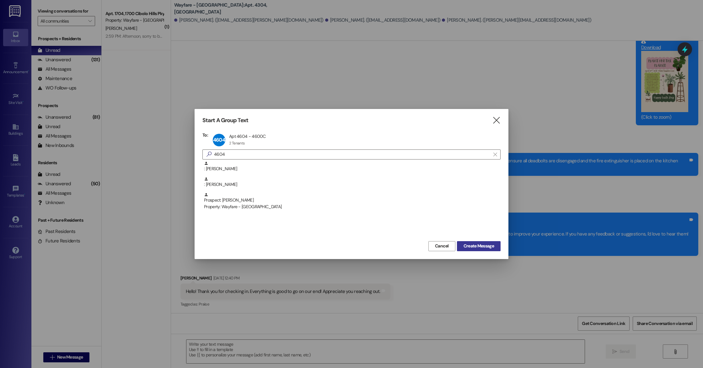
click at [470, 250] on button "Create Message" at bounding box center [479, 246] width 44 height 10
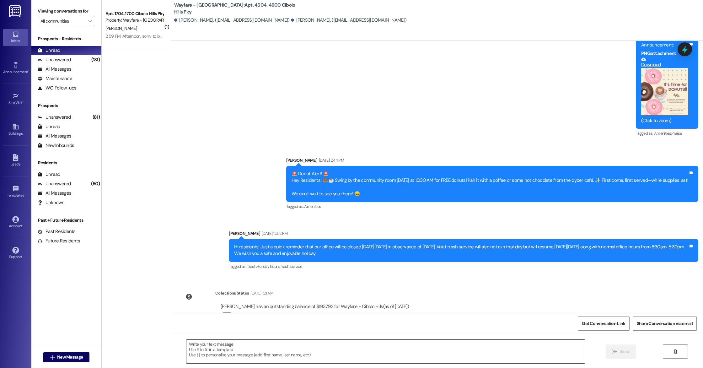
scroll to position [6308, 0]
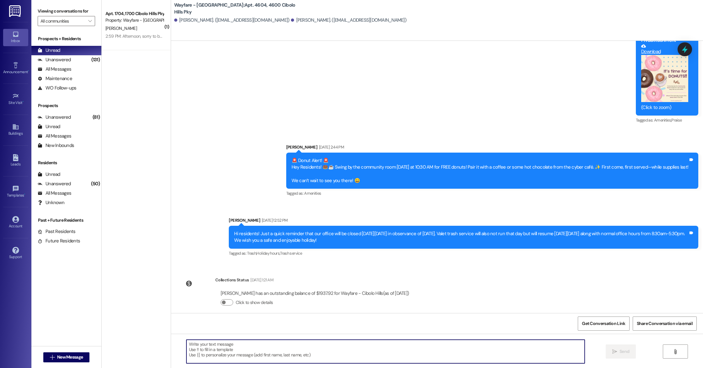
paste textarea "Hi there, We’ve loved having you as part of our community, and we’d be thrilled…"
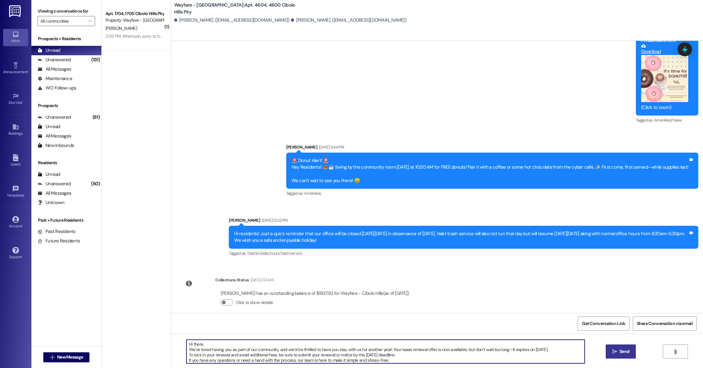
scroll to position [5, 0]
type textarea "Hi there, We’ve loved having you as part of our community, and we’d be thrilled…"
click at [623, 350] on span "Send" at bounding box center [624, 351] width 10 height 7
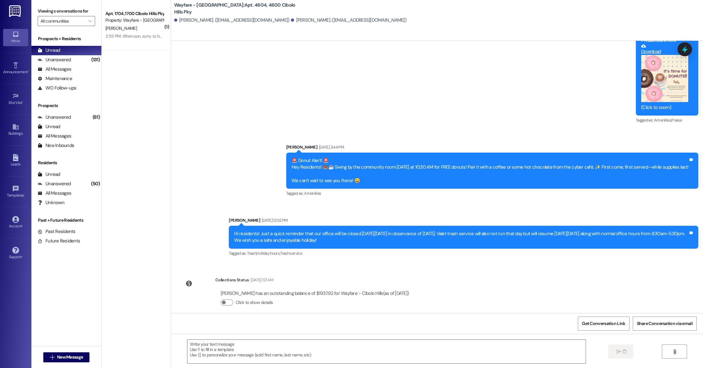
scroll to position [0, 0]
click at [77, 355] on span "New Message" at bounding box center [70, 357] width 26 height 7
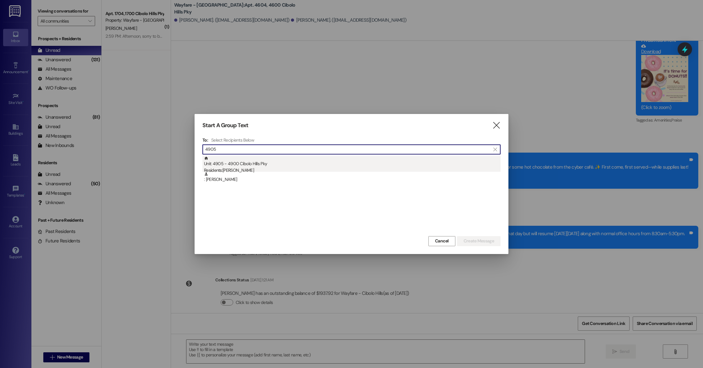
type input "4905"
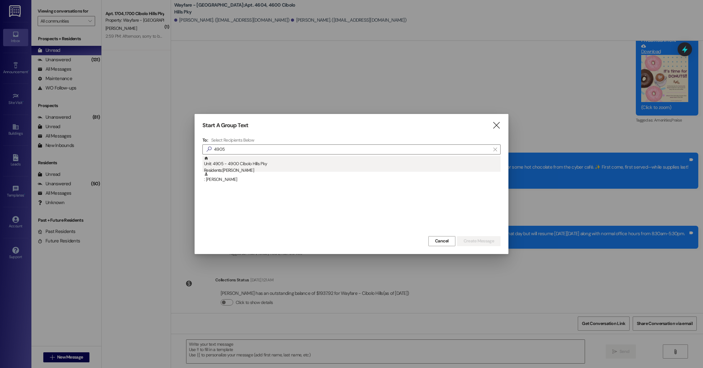
click at [258, 166] on div "Unit: 4905 - 4900 Cibolo Hills Pky Residents: [PERSON_NAME]" at bounding box center [352, 165] width 296 height 18
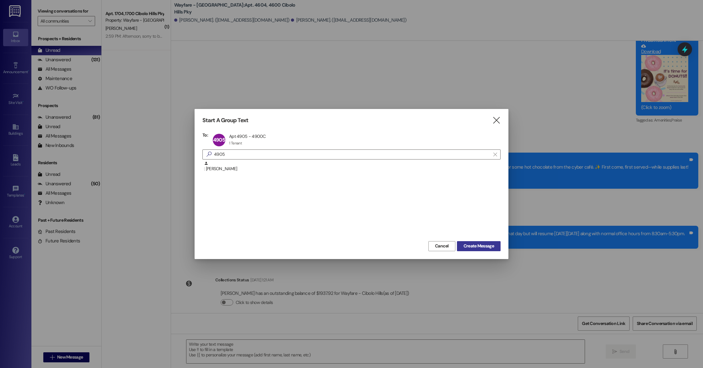
click at [484, 246] on span "Create Message" at bounding box center [478, 246] width 30 height 7
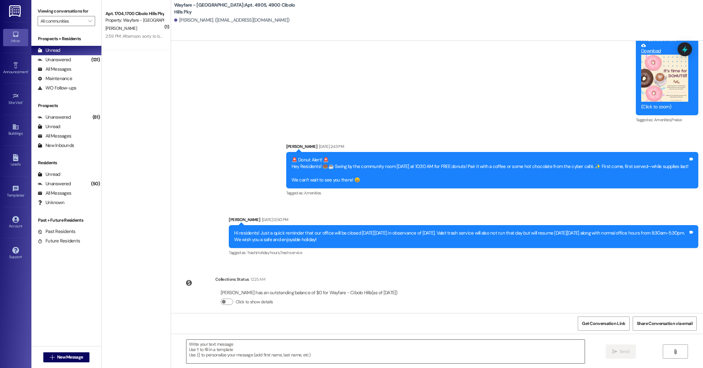
scroll to position [5572, 0]
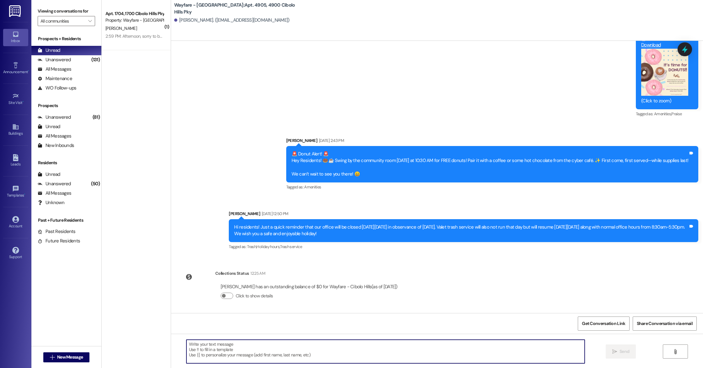
paste textarea "Hi there, We’ve loved having you as part of our community, and we’d be thrilled…"
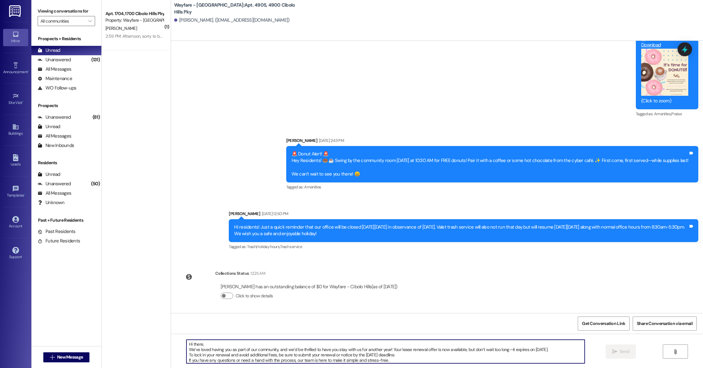
scroll to position [5, 0]
type textarea "Hi there, We’ve loved having you as part of our community, and we’d be thrilled…"
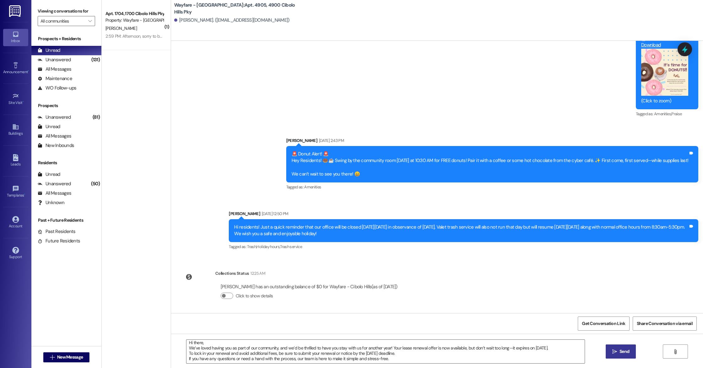
click at [616, 350] on span " Send" at bounding box center [621, 351] width 20 height 7
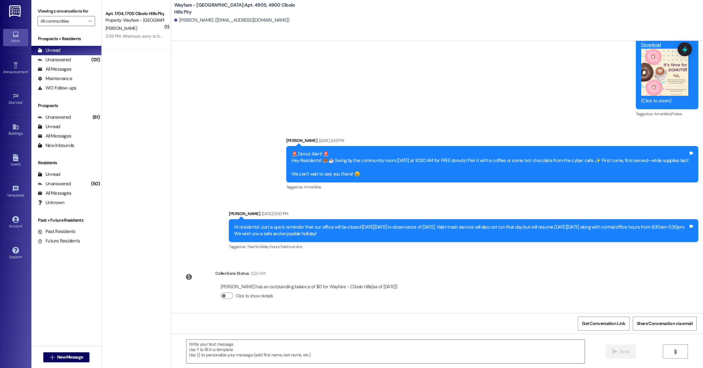
scroll to position [0, 0]
click at [83, 359] on button " New Message" at bounding box center [66, 357] width 46 height 10
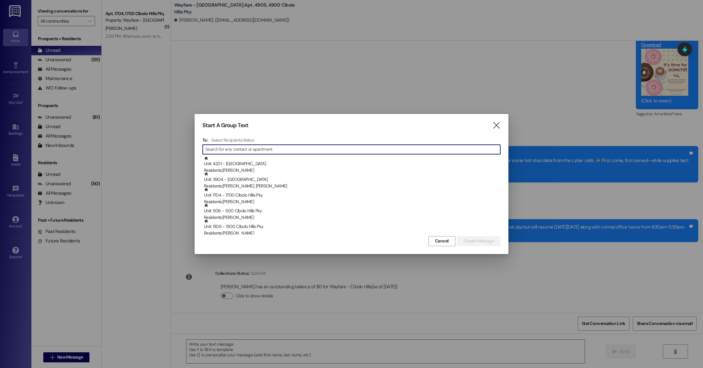
click at [227, 148] on input at bounding box center [352, 149] width 295 height 9
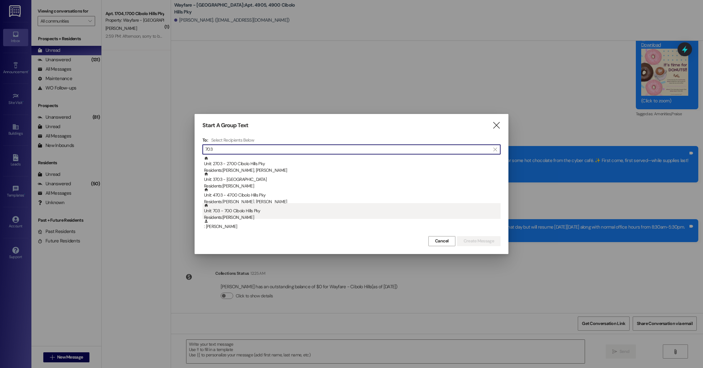
type input "703"
click at [295, 213] on div "Unit: 703 - 700 Cibolo Hills Pky Residents: [PERSON_NAME]" at bounding box center [352, 212] width 296 height 18
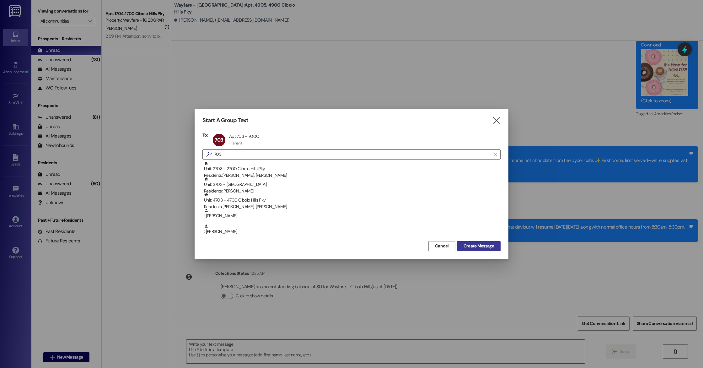
click at [466, 241] on button "Create Message" at bounding box center [479, 246] width 44 height 10
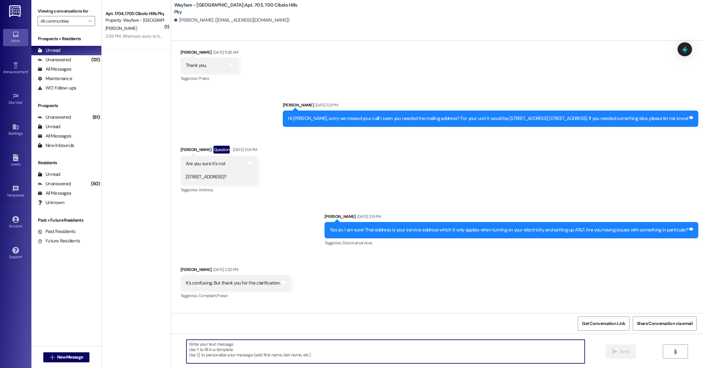
scroll to position [353, 0]
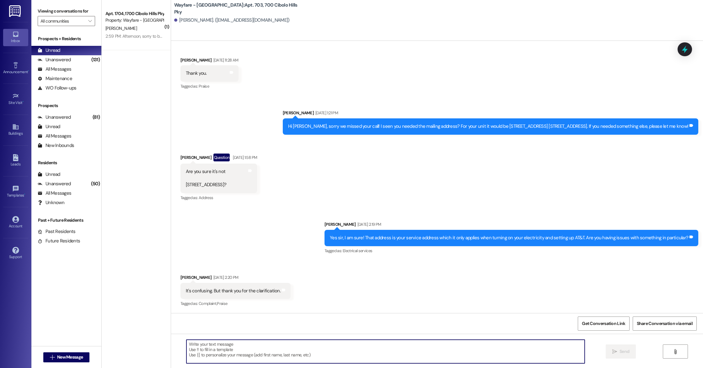
paste textarea "Hi there, We’ve loved having you as part of our community, and we’d be thrilled…"
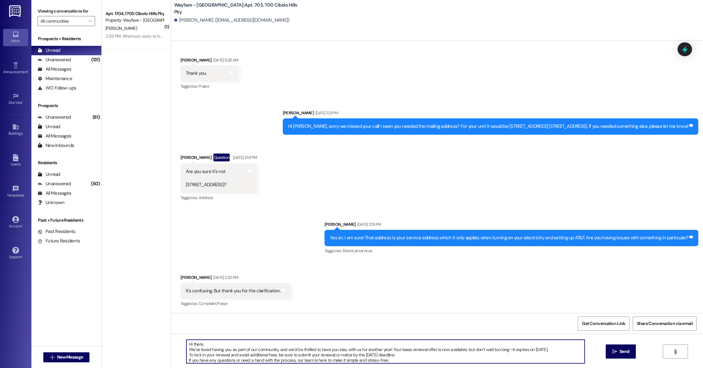
scroll to position [7, 0]
type textarea "Hi there, We’ve loved having you as part of our community, and we’d be thrilled…"
click at [623, 357] on button " Send" at bounding box center [621, 351] width 30 height 14
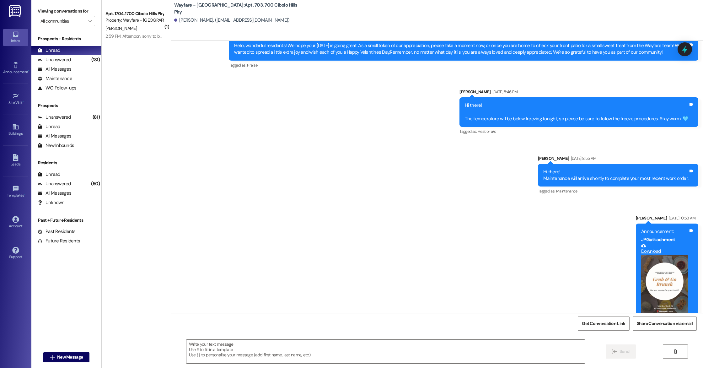
scroll to position [2896, 0]
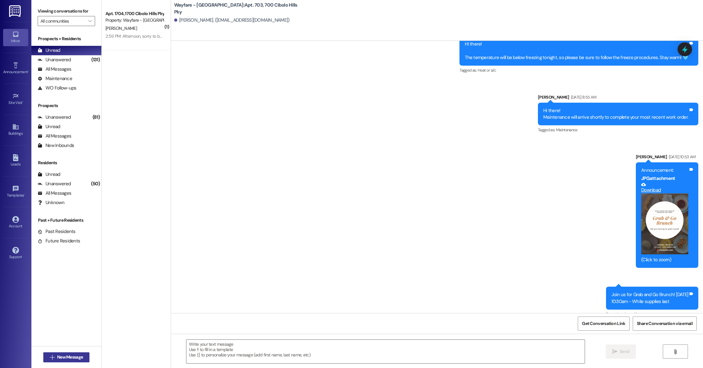
click at [57, 354] on span "New Message" at bounding box center [70, 357] width 26 height 7
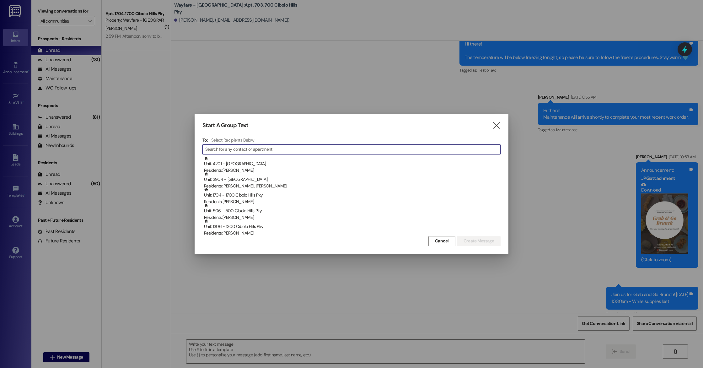
click at [219, 146] on input at bounding box center [352, 149] width 295 height 9
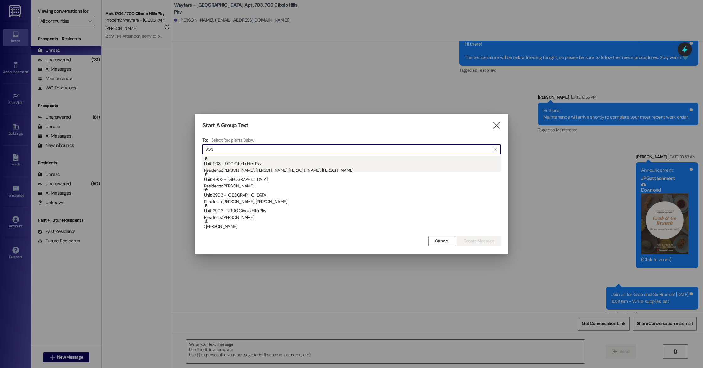
type input "903"
click at [273, 163] on div "Unit: 903 - 900 Cibolo Hills Pky Residents: [PERSON_NAME], [PERSON_NAME], [PERS…" at bounding box center [352, 165] width 296 height 18
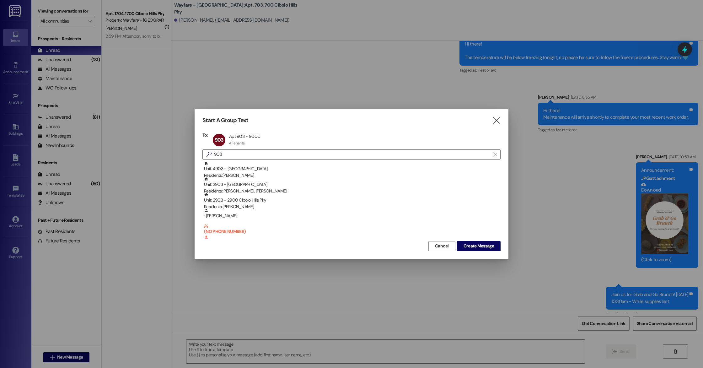
click at [501, 117] on div "Start A Group Text  To: 903 Apt 903 - 900C Apt 903 - 900C 4 Tenants 4 Tenants …" at bounding box center [352, 184] width 314 height 150
click at [494, 119] on icon "" at bounding box center [496, 120] width 8 height 7
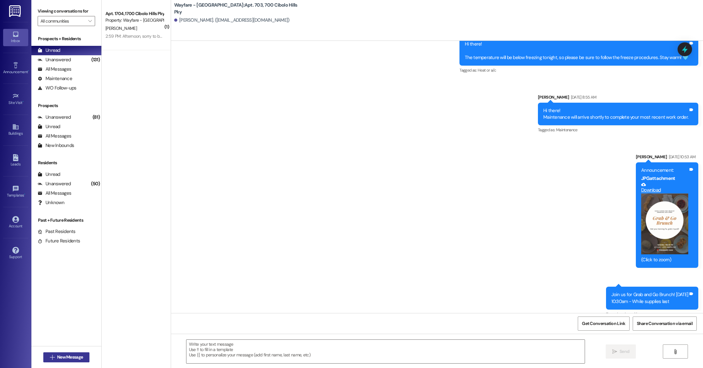
click at [68, 356] on span "New Message" at bounding box center [70, 357] width 26 height 7
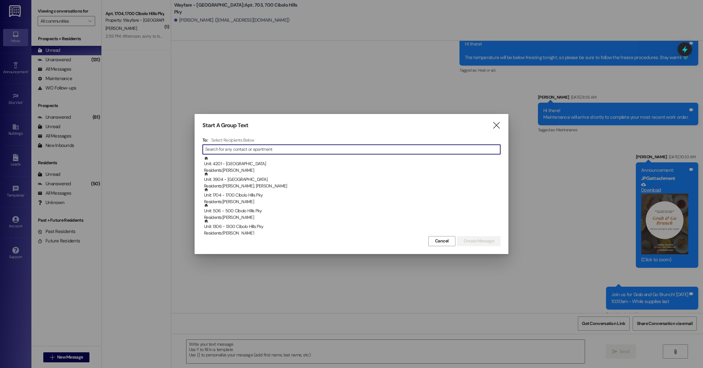
click at [266, 148] on input at bounding box center [352, 149] width 295 height 9
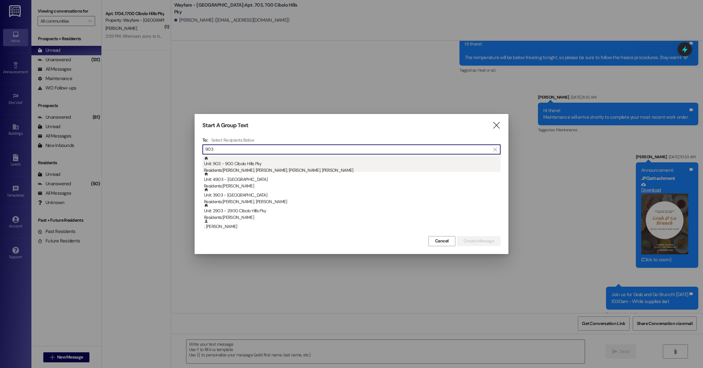
type input "903"
click at [284, 161] on div "Unit: 903 - 900 Cibolo Hills Pky Residents: [PERSON_NAME], [PERSON_NAME], [PERS…" at bounding box center [352, 165] width 296 height 18
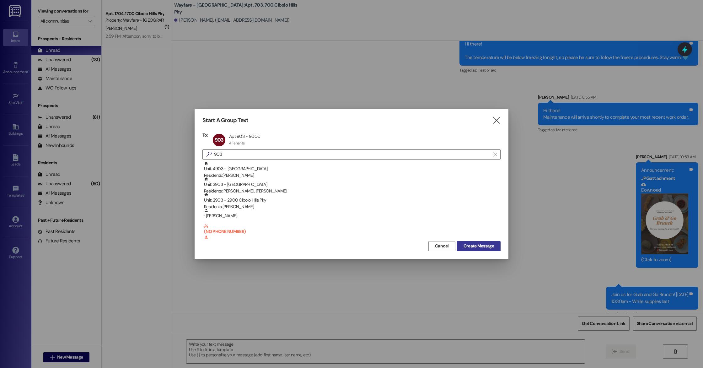
click at [483, 248] on span "Create Message" at bounding box center [478, 246] width 30 height 7
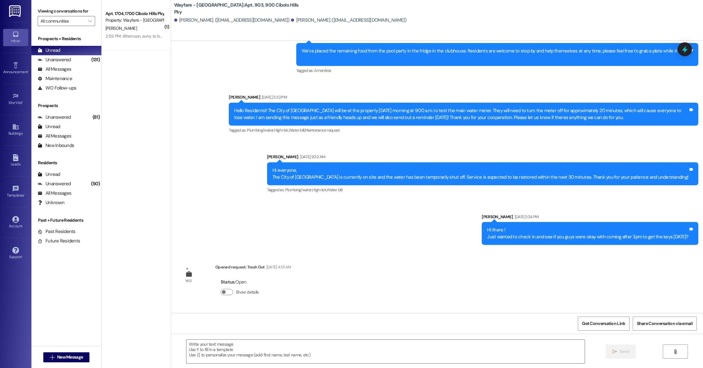
scroll to position [5703, 0]
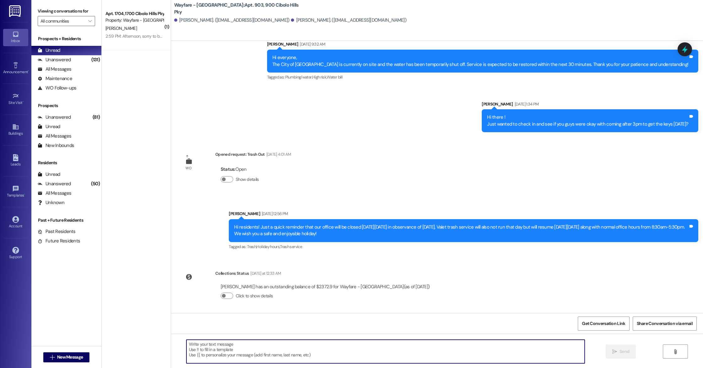
click at [234, 347] on textarea at bounding box center [385, 351] width 398 height 24
paste textarea "Hi there, We’ve loved having you as part of our community, and we’d be thrilled…"
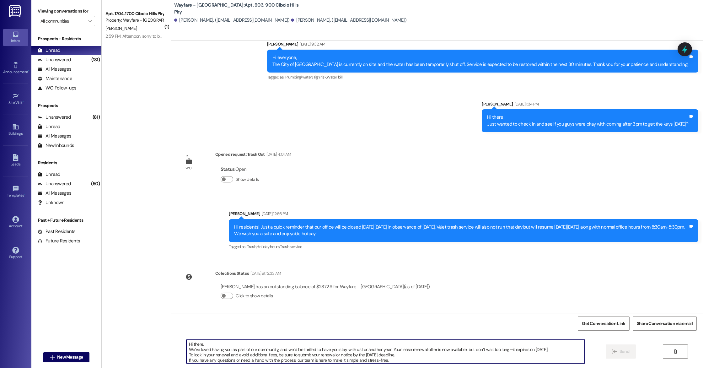
scroll to position [5, 0]
type textarea "Hi there, We’ve loved having you as part of our community, and we’d be thrilled…"
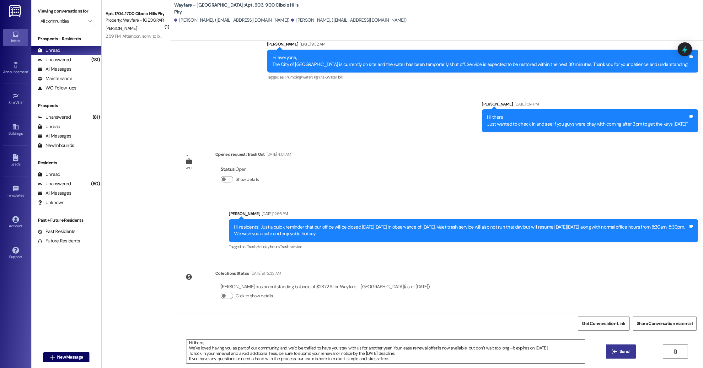
click at [619, 354] on span "Send" at bounding box center [624, 351] width 10 height 7
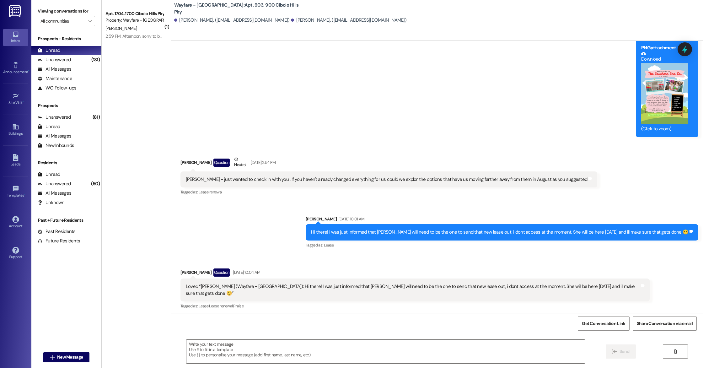
scroll to position [4214, 0]
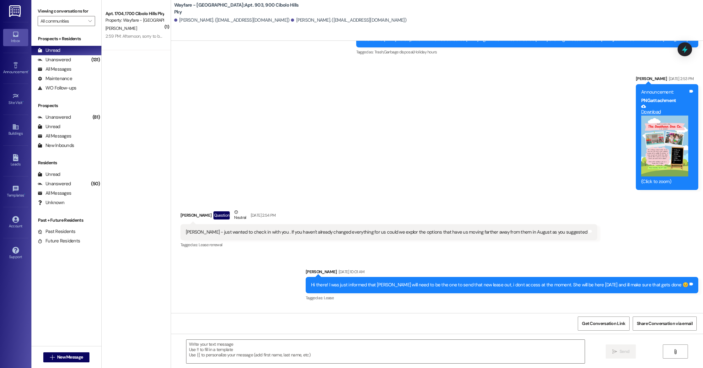
click at [54, 350] on div " New Message" at bounding box center [66, 357] width 46 height 16
click at [57, 355] on span "New Message" at bounding box center [70, 357] width 26 height 7
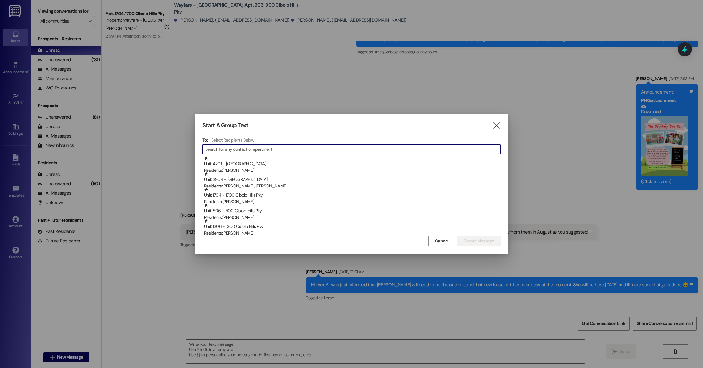
click at [217, 149] on input at bounding box center [352, 149] width 295 height 9
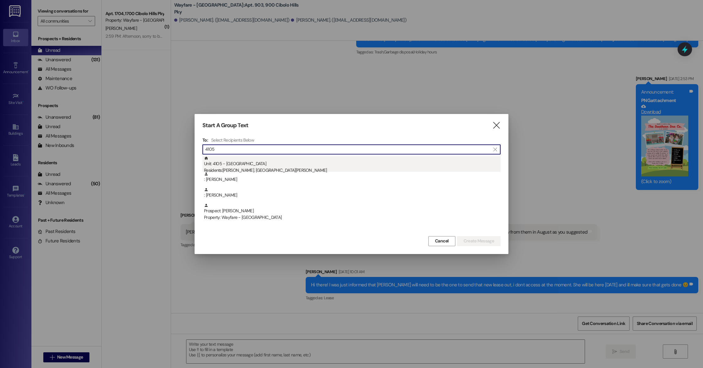
type input "4105"
click at [243, 166] on div "Unit: 4105 - [GEOGRAPHIC_DATA] Pky Residents: [PERSON_NAME], [DEMOGRAPHIC_DATA]…" at bounding box center [352, 165] width 296 height 18
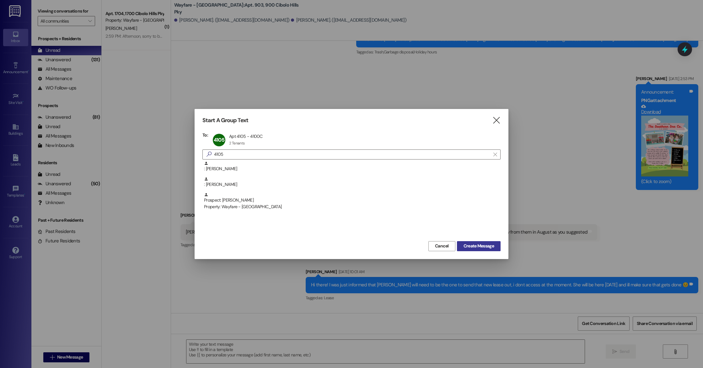
click at [490, 250] on button "Create Message" at bounding box center [479, 246] width 44 height 10
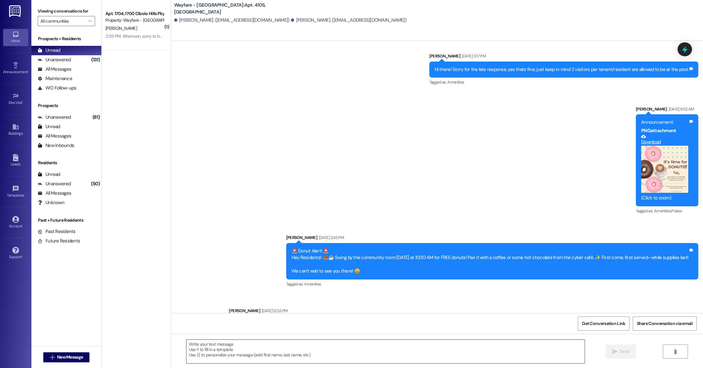
scroll to position [11053, 0]
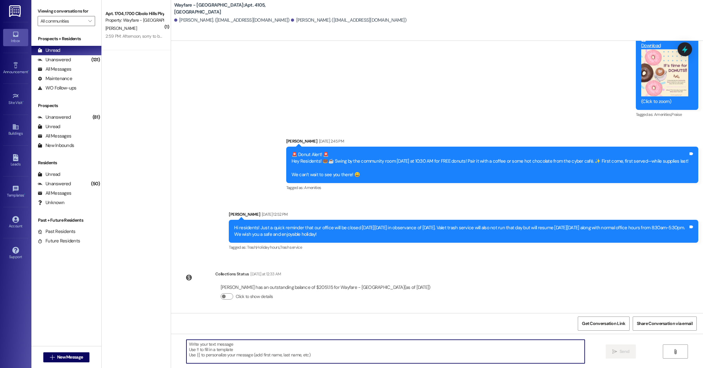
paste textarea "Hi there, We’ve loved having you as part of our community, and we’d be thrilled…"
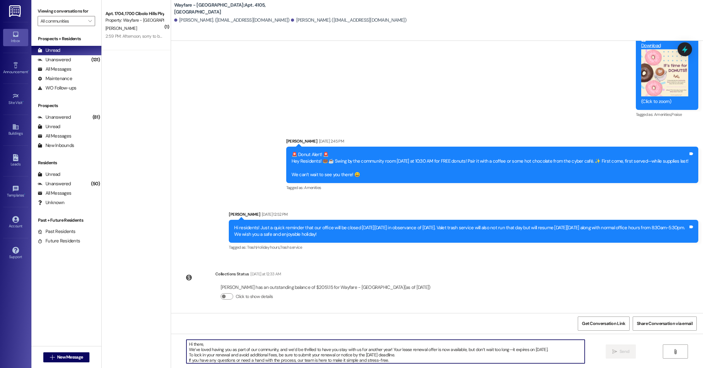
scroll to position [5, 0]
drag, startPoint x: 558, startPoint y: 344, endPoint x: 529, endPoint y: 346, distance: 29.9
click at [529, 346] on textarea "Hi there, We’ve loved having you as part of our community, and we’d be thrilled…" at bounding box center [385, 351] width 398 height 24
drag, startPoint x: 389, startPoint y: 349, endPoint x: 360, endPoint y: 350, distance: 29.2
click at [360, 350] on textarea "Hi there, We’ve loved having you as part of our community, and we’d be thrilled…" at bounding box center [385, 351] width 398 height 24
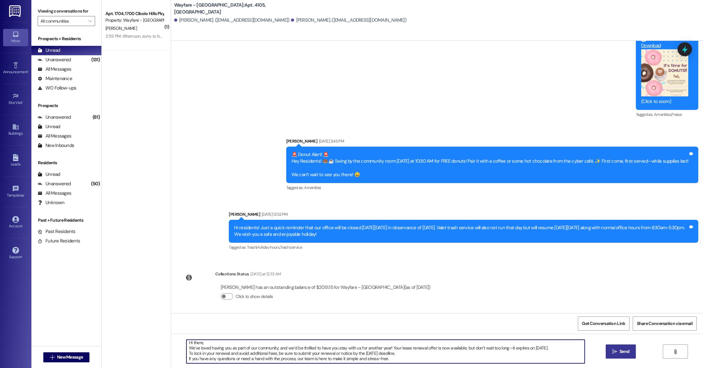
click at [390, 356] on textarea "Hi there, We’ve loved having you as part of our community, and we’d be thrilled…" at bounding box center [385, 351] width 398 height 24
type textarea "Hi there, We’ve loved having you as part of our community, and we’d be thrilled…"
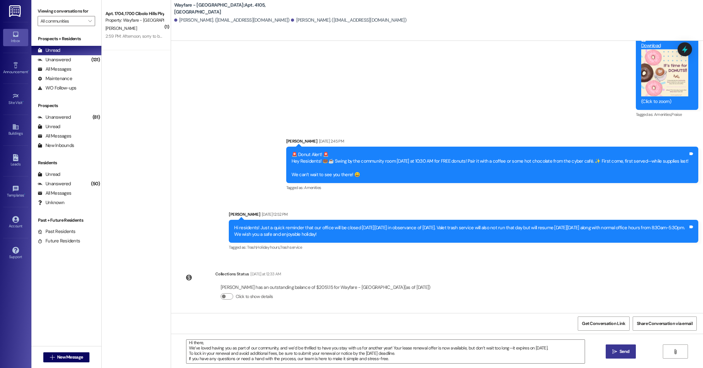
click at [622, 349] on span "Send" at bounding box center [624, 351] width 10 height 7
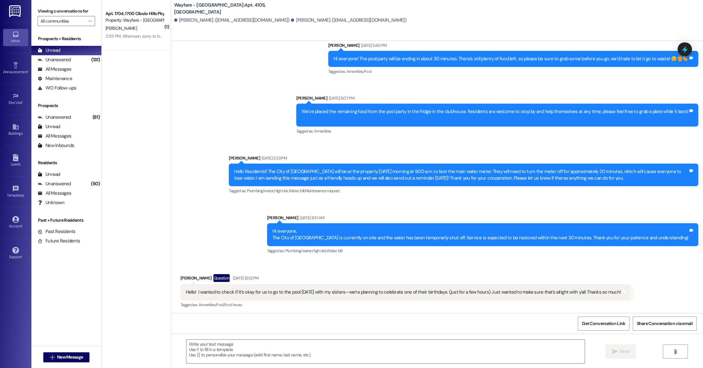
scroll to position [10681, 0]
